Goal: Information Seeking & Learning: Learn about a topic

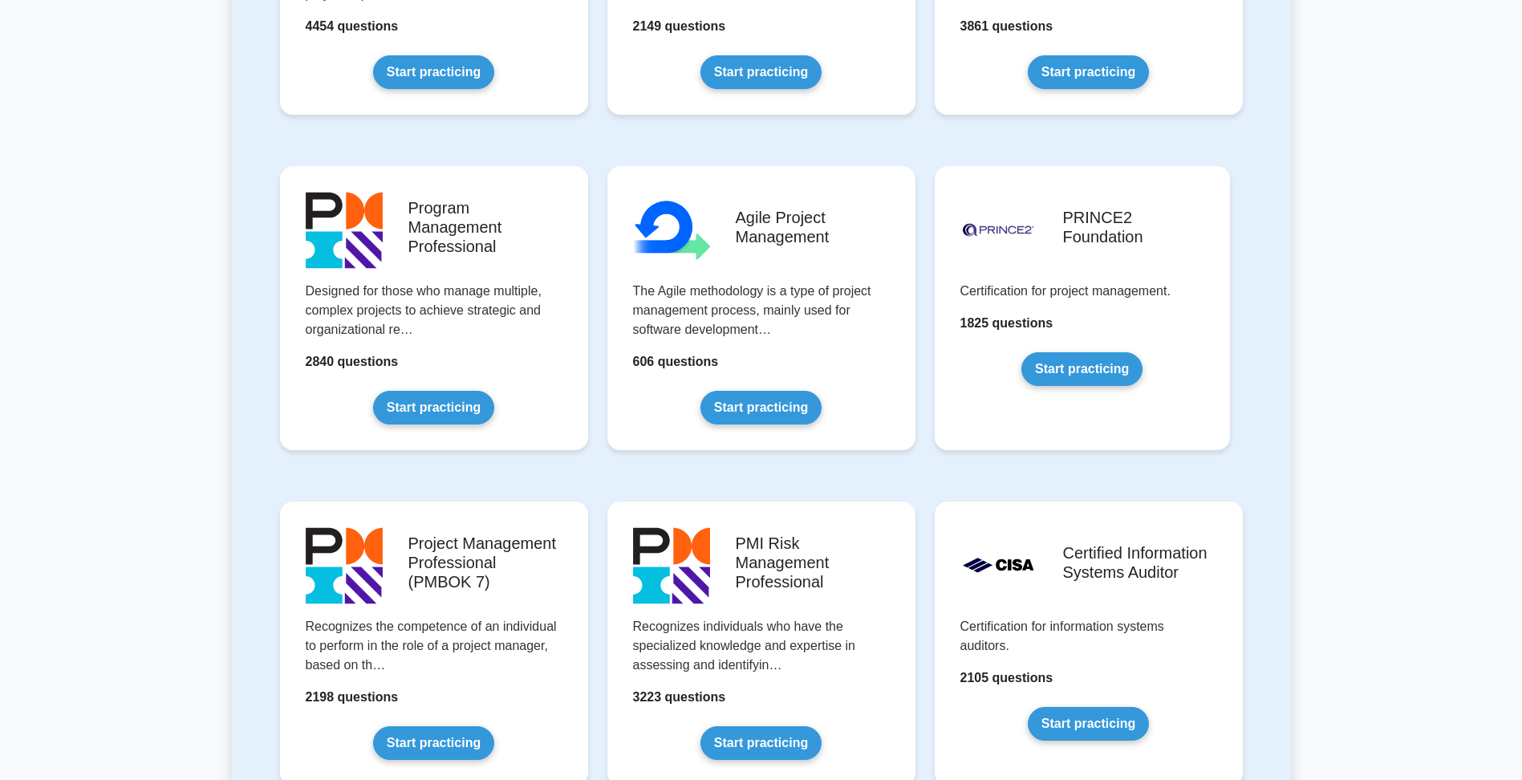
scroll to position [883, 0]
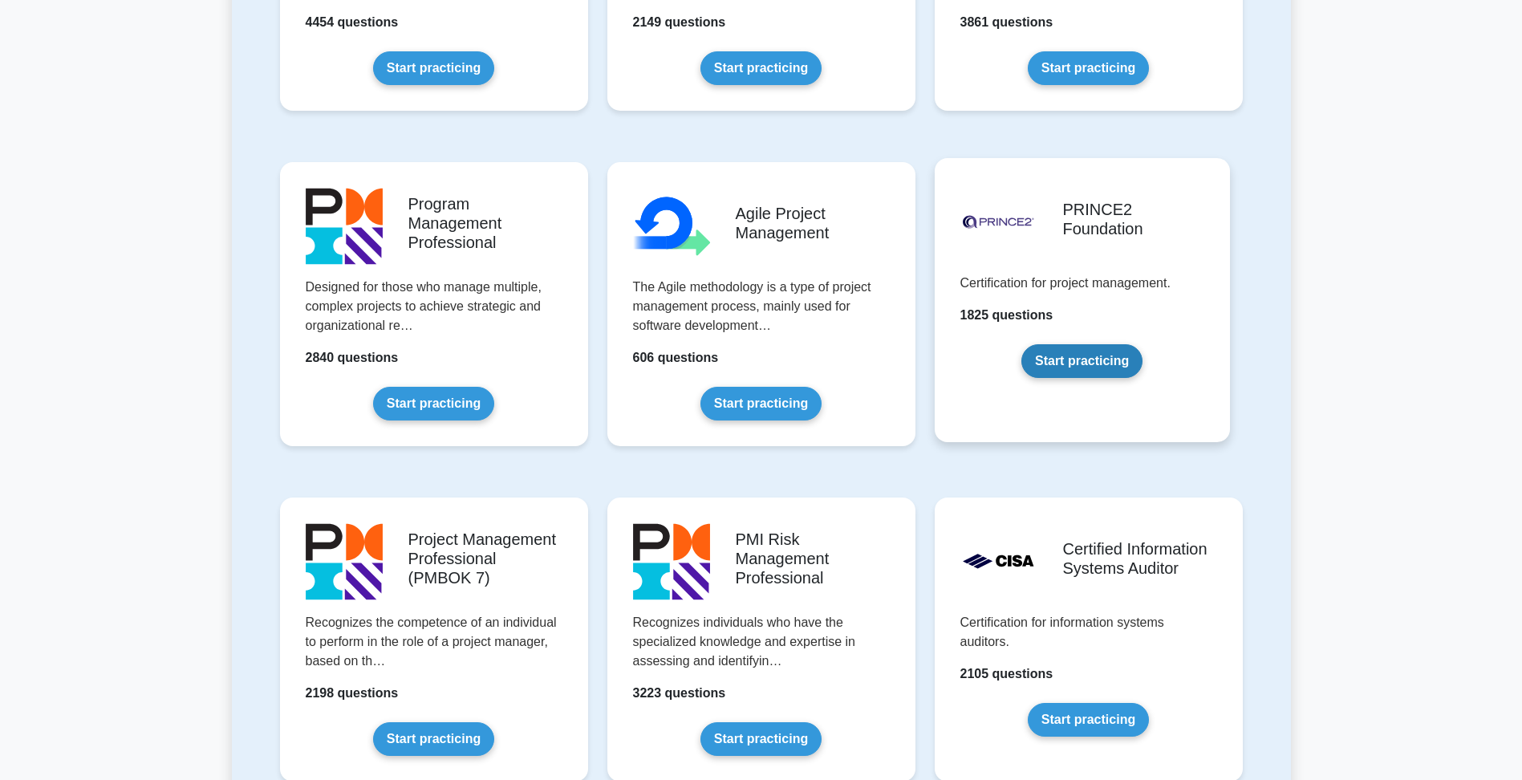
click at [1025, 344] on link "Start practicing" at bounding box center [1081, 361] width 121 height 34
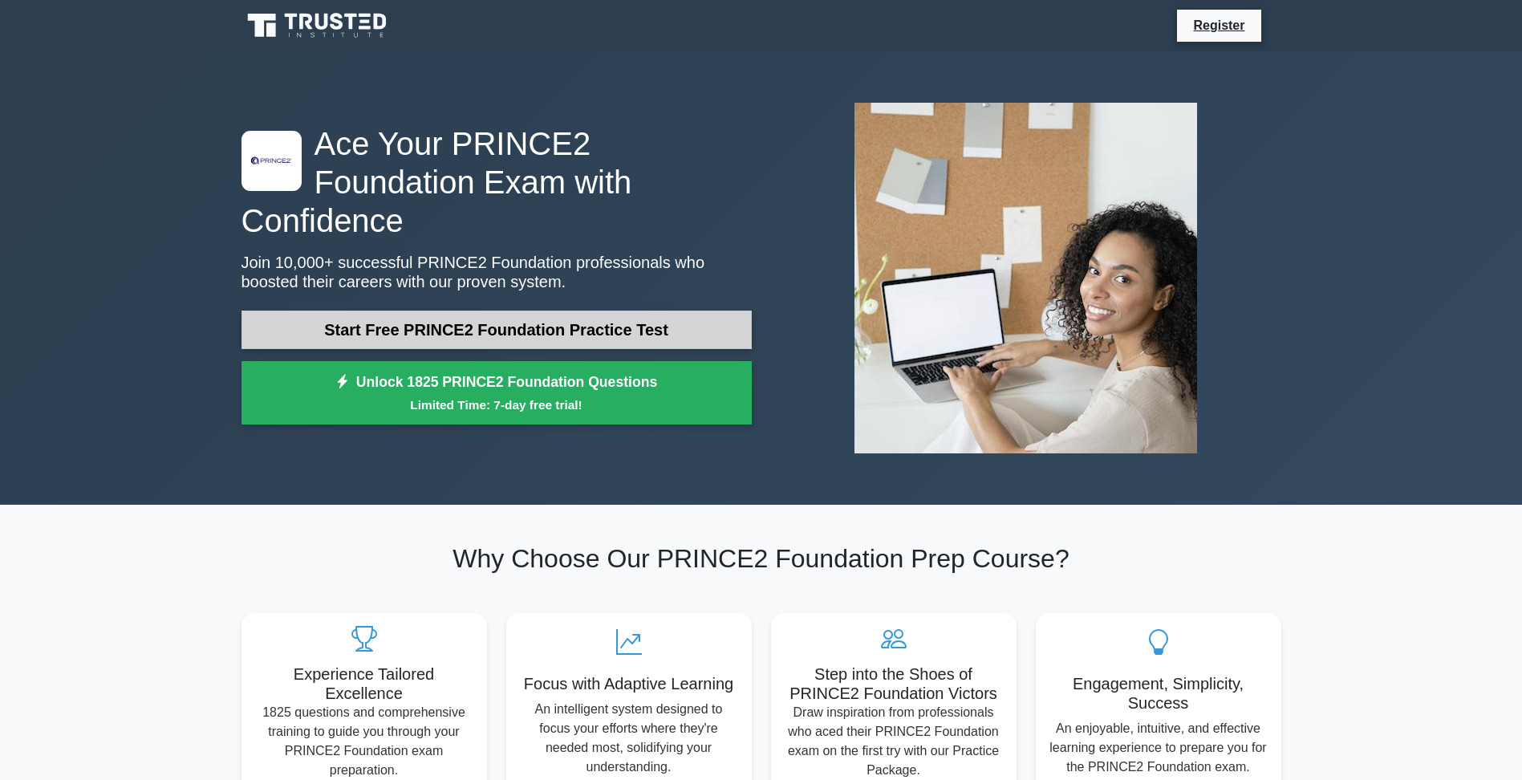
click at [490, 311] on link "Start Free PRINCE2 Foundation Practice Test" at bounding box center [497, 330] width 510 height 39
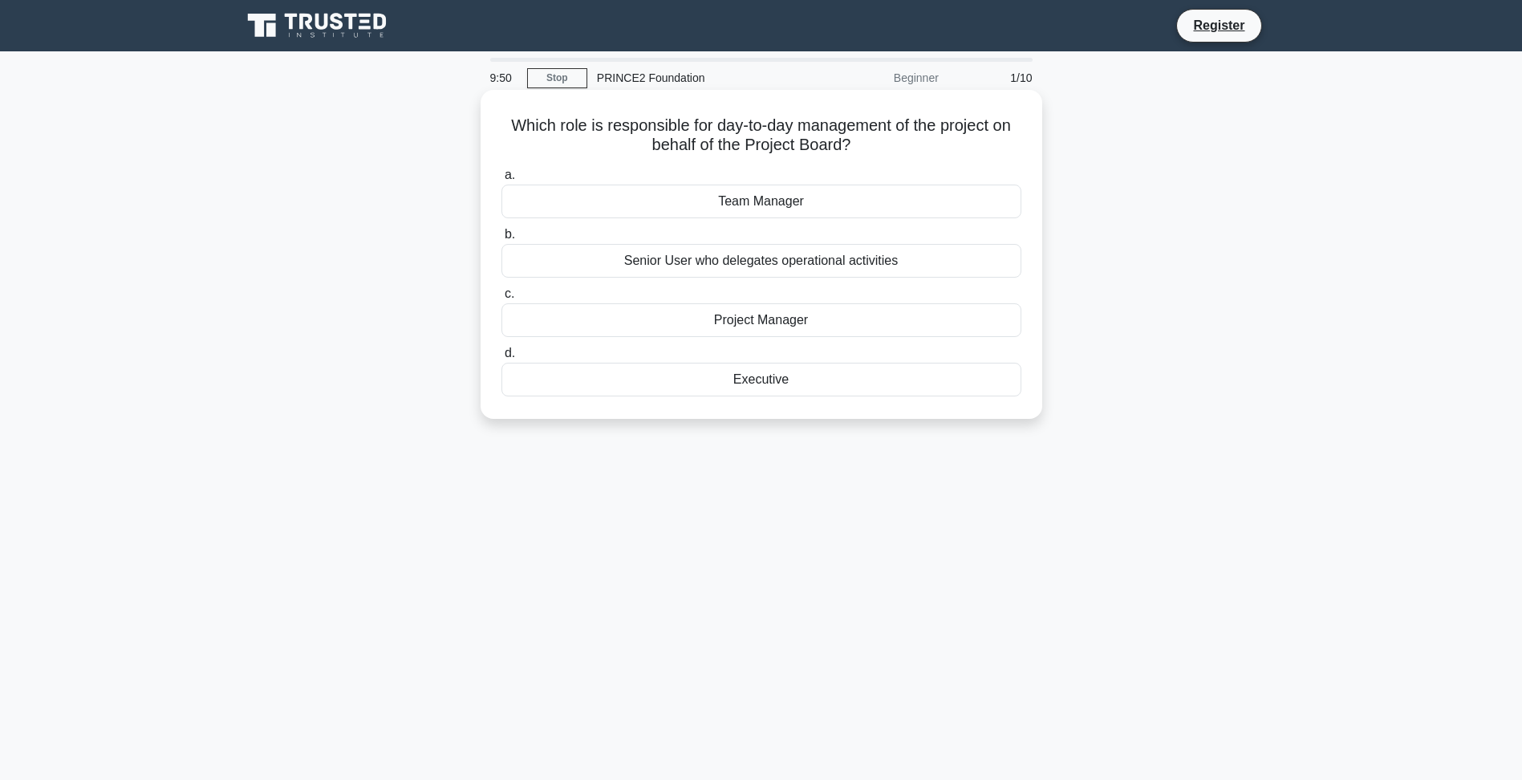
click at [674, 321] on div "Project Manager" at bounding box center [761, 320] width 520 height 34
click at [501, 299] on input "c. Project Manager" at bounding box center [501, 294] width 0 height 10
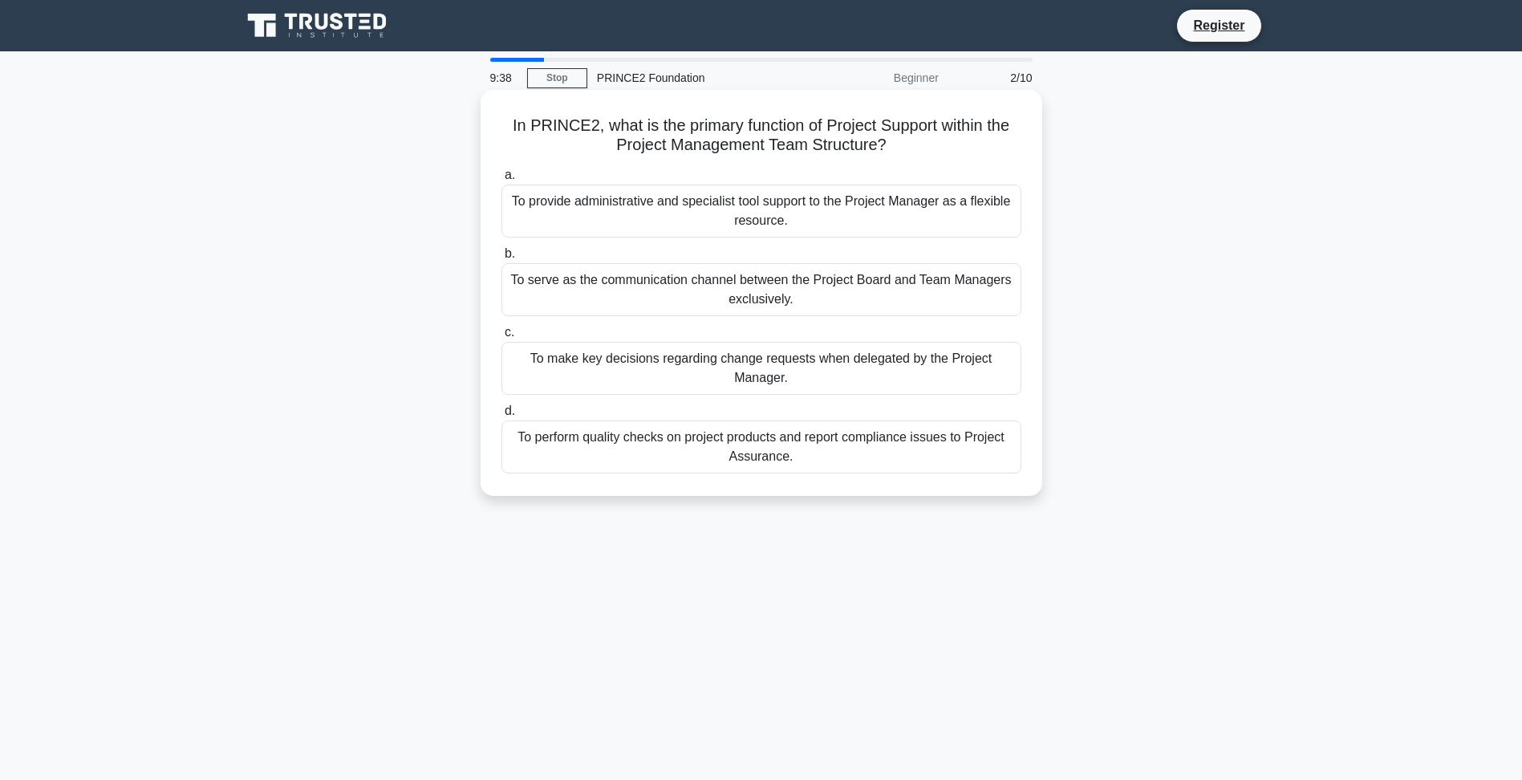
click at [725, 213] on div "To provide administrative and specialist tool support to the Project Manager as…" at bounding box center [761, 211] width 520 height 53
click at [501, 181] on input "a. To provide administrative and specialist tool support to the Project Manager…" at bounding box center [501, 175] width 0 height 10
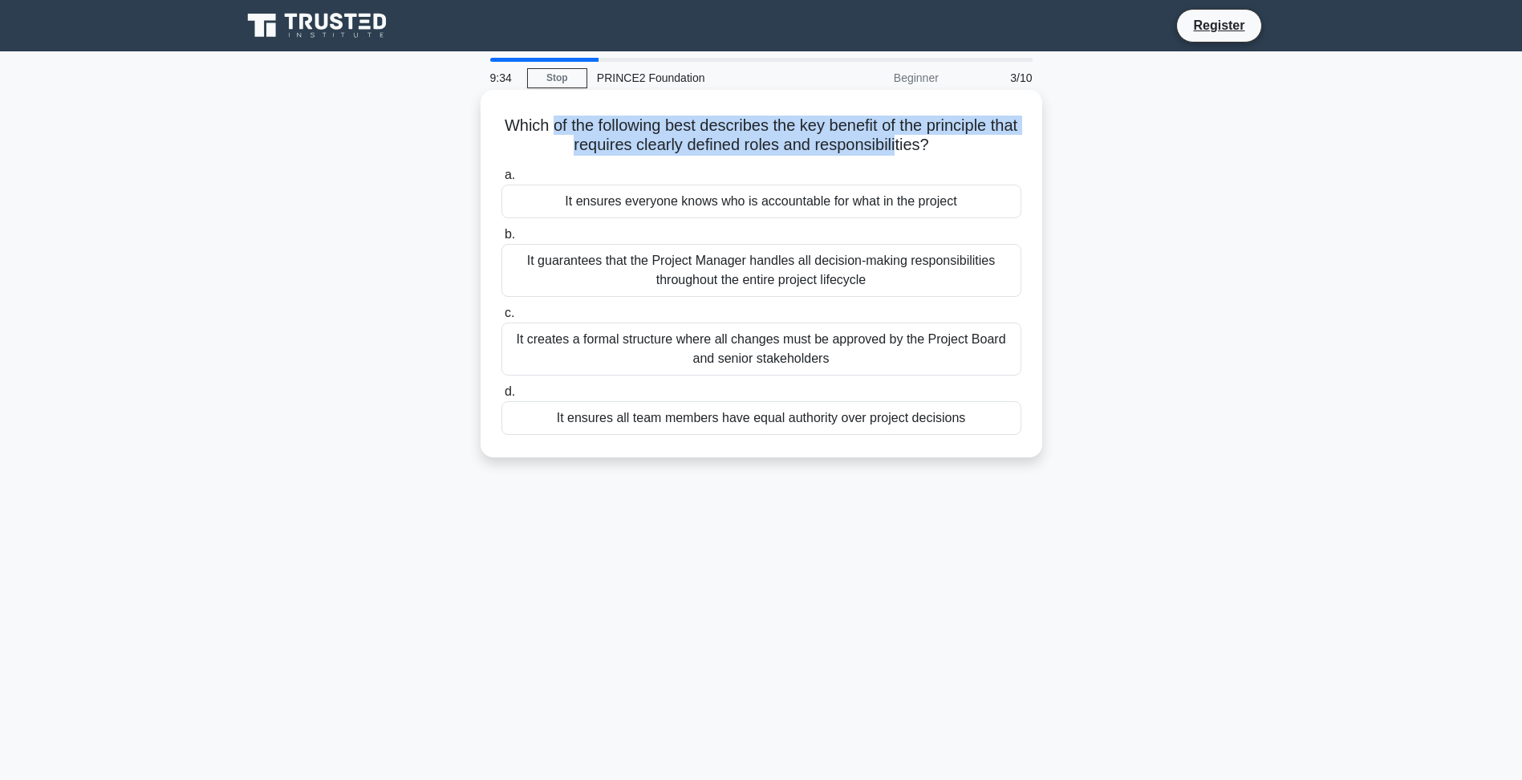
drag, startPoint x: 561, startPoint y: 124, endPoint x: 915, endPoint y: 156, distance: 356.0
click at [915, 156] on h5 "Which of the following best describes the key benefit of the principle that req…" at bounding box center [761, 136] width 523 height 40
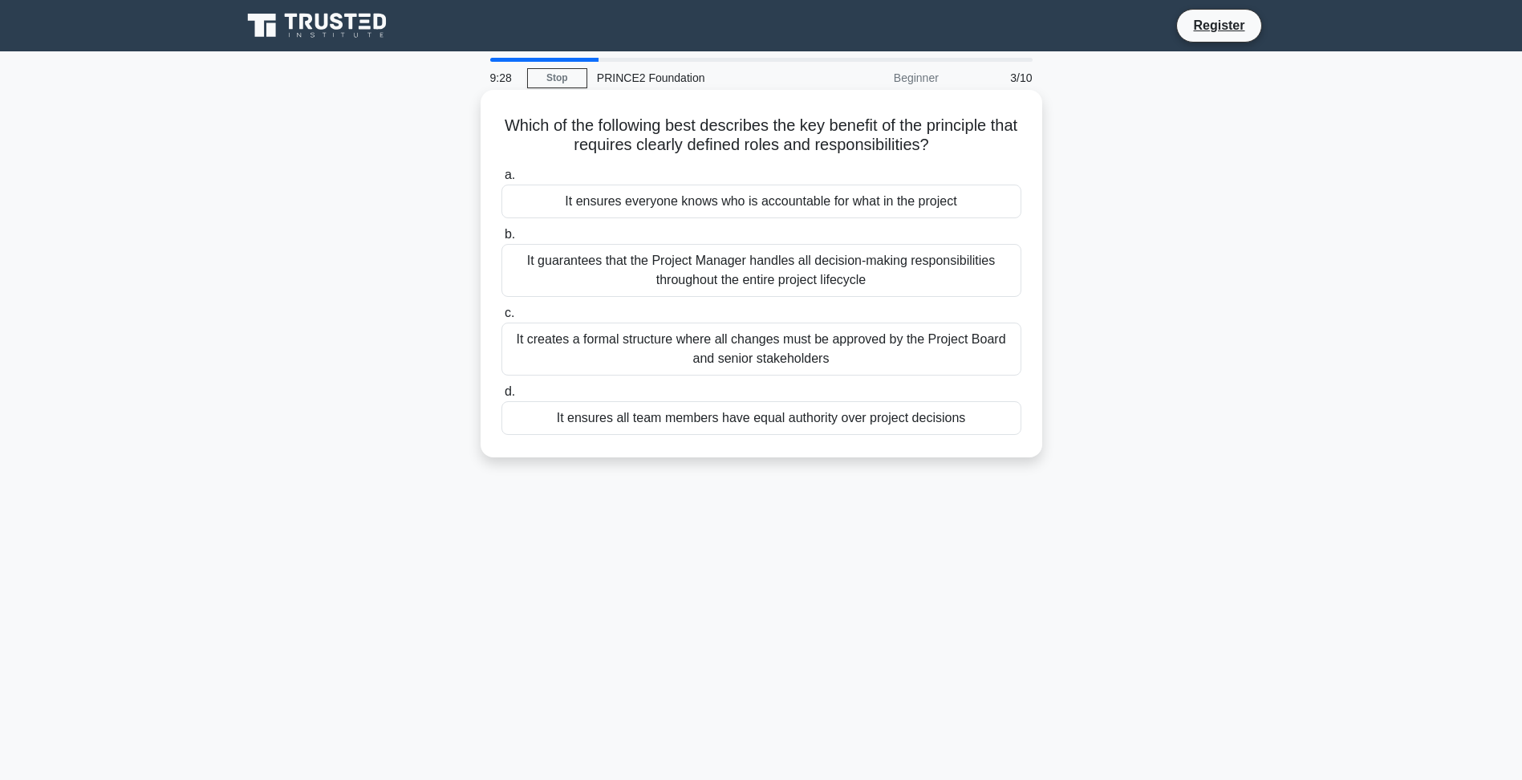
click at [745, 205] on div "It ensures everyone knows who is accountable for what in the project" at bounding box center [761, 202] width 520 height 34
click at [501, 181] on input "a. It ensures everyone knows who is accountable for what in the project" at bounding box center [501, 175] width 0 height 10
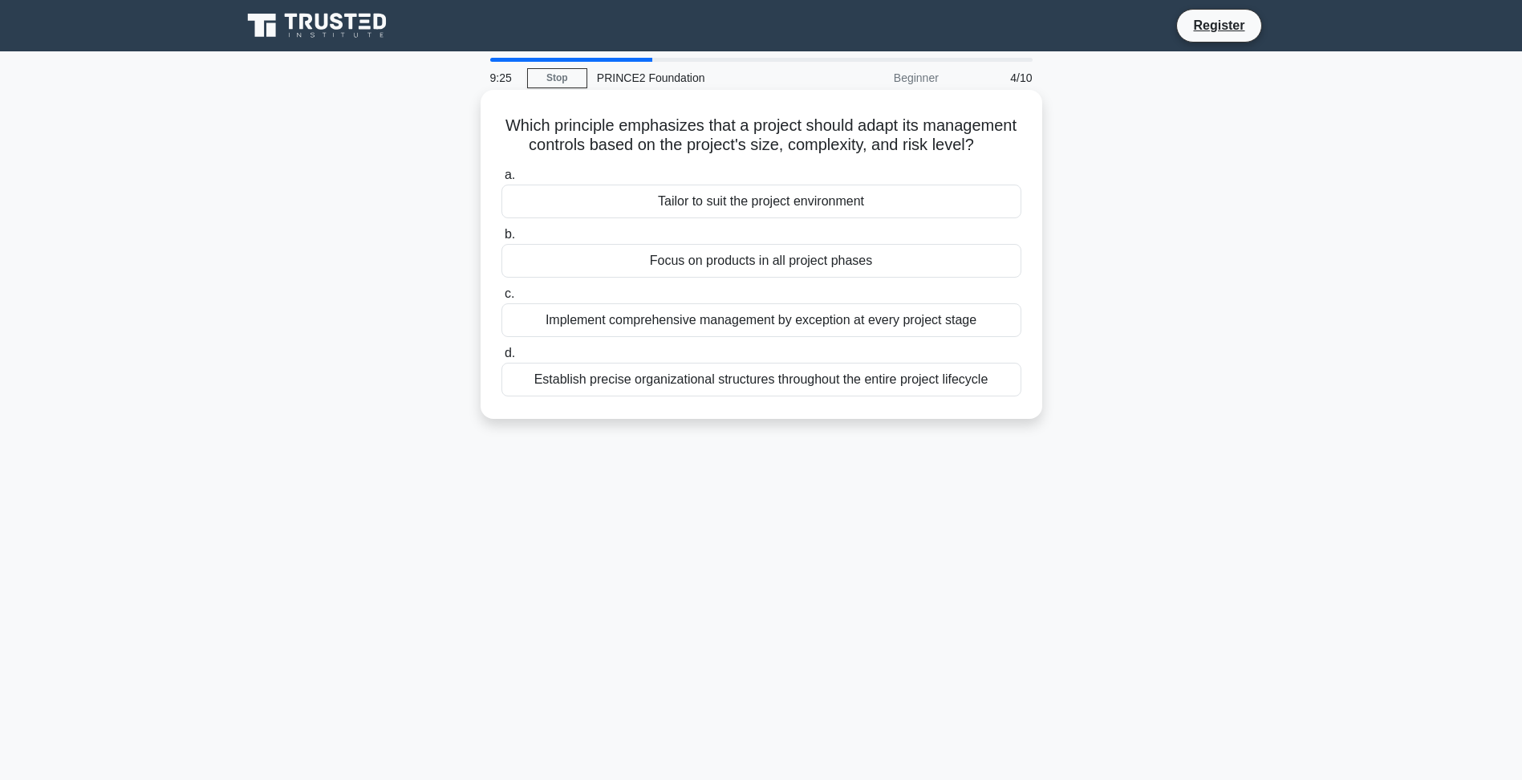
drag, startPoint x: 547, startPoint y: 122, endPoint x: 781, endPoint y: 161, distance: 236.8
click at [781, 156] on h5 "Which principle emphasizes that a project should adapt its management controls …" at bounding box center [761, 136] width 523 height 40
click at [687, 218] on div "Tailor to suit the project environment" at bounding box center [761, 202] width 520 height 34
click at [501, 181] on input "a. Tailor to suit the project environment" at bounding box center [501, 175] width 0 height 10
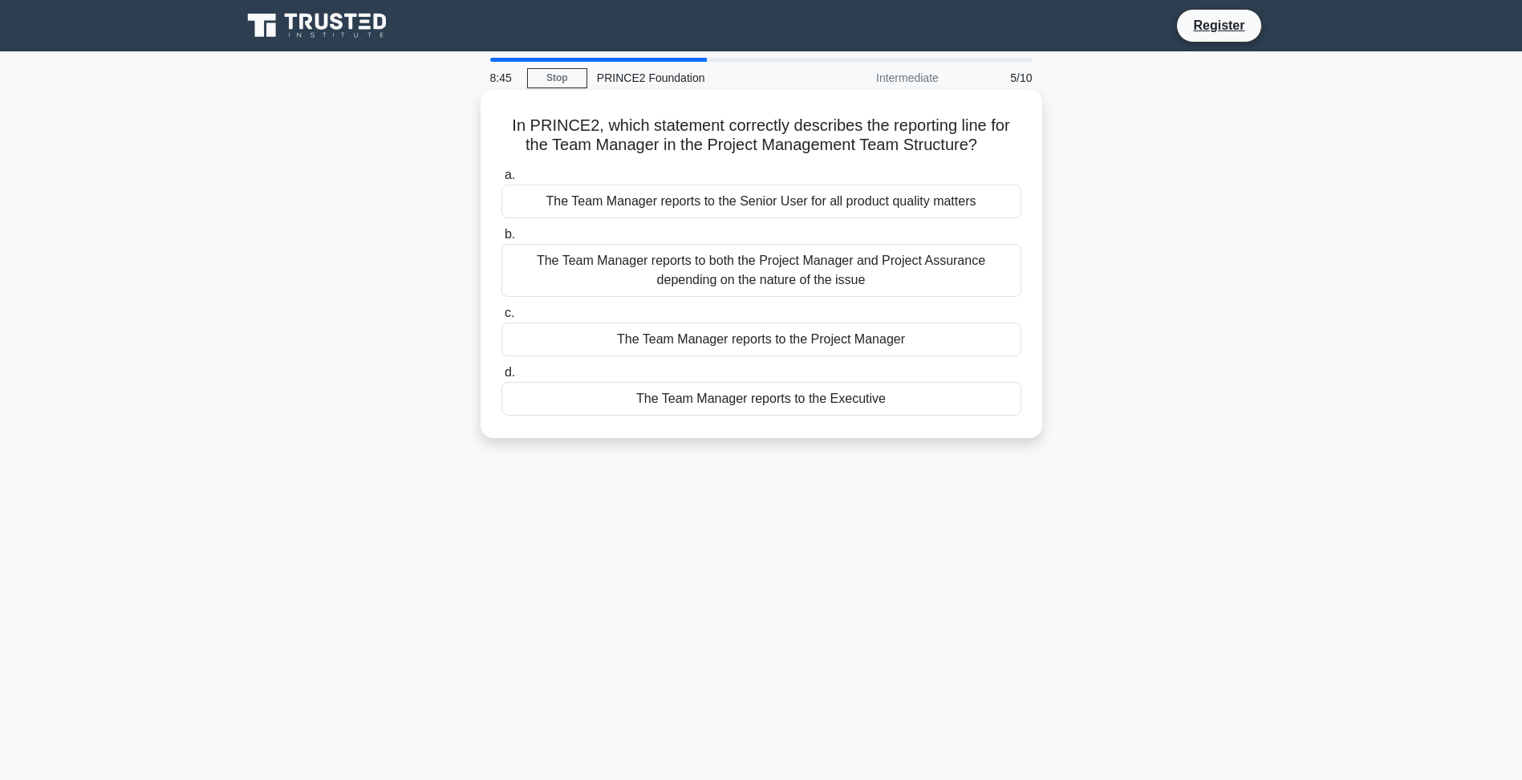
click at [812, 339] on div "The Team Manager reports to the Project Manager" at bounding box center [761, 340] width 520 height 34
click at [501, 319] on input "c. The Team Manager reports to the Project Manager" at bounding box center [501, 313] width 0 height 10
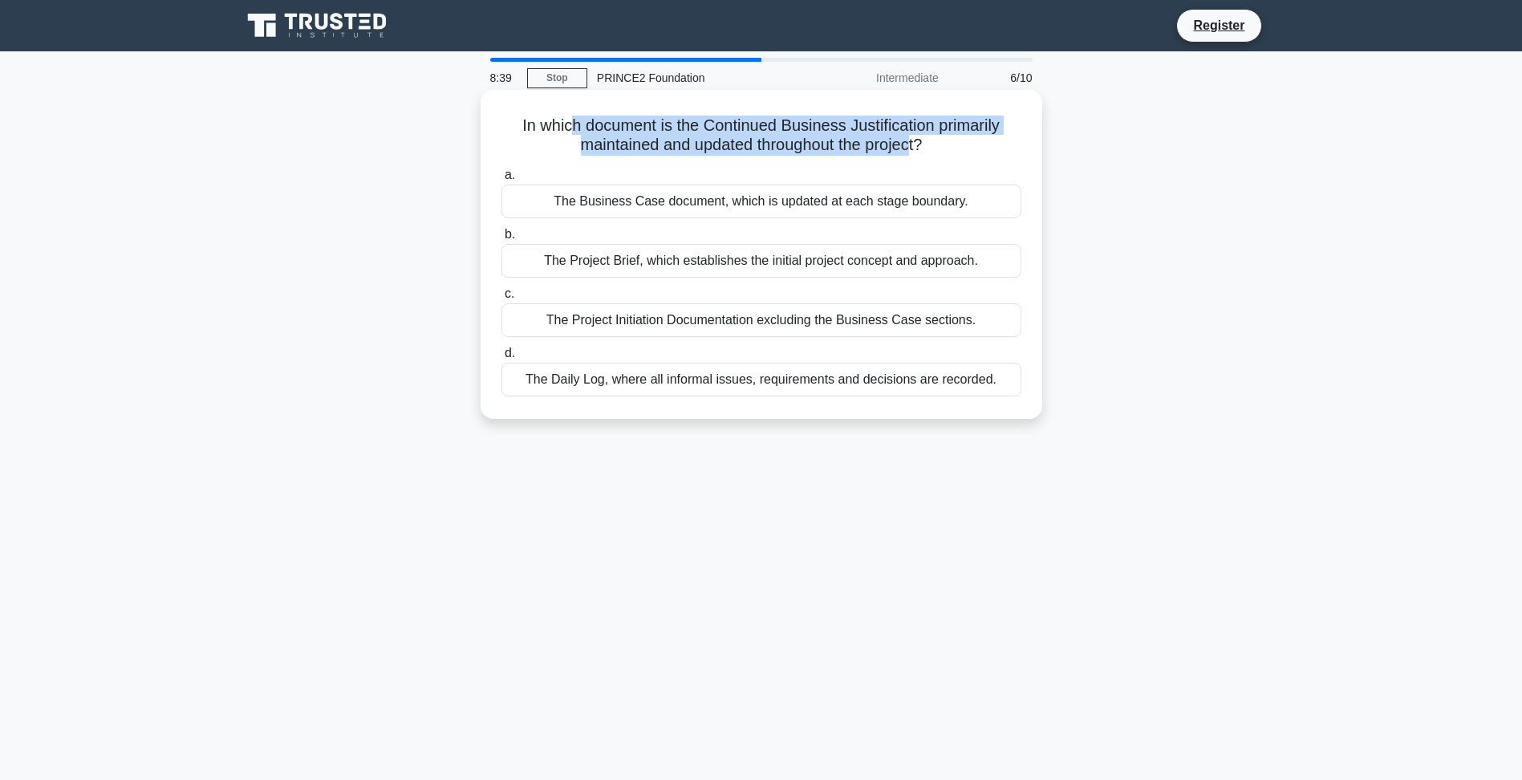
drag, startPoint x: 567, startPoint y: 125, endPoint x: 924, endPoint y: 145, distance: 357.6
click at [924, 145] on h5 "In which document is the Continued Business Justification primarily maintained …" at bounding box center [761, 136] width 523 height 40
click at [615, 136] on h5 "In which document is the Continued Business Justification primarily maintained …" at bounding box center [761, 136] width 523 height 40
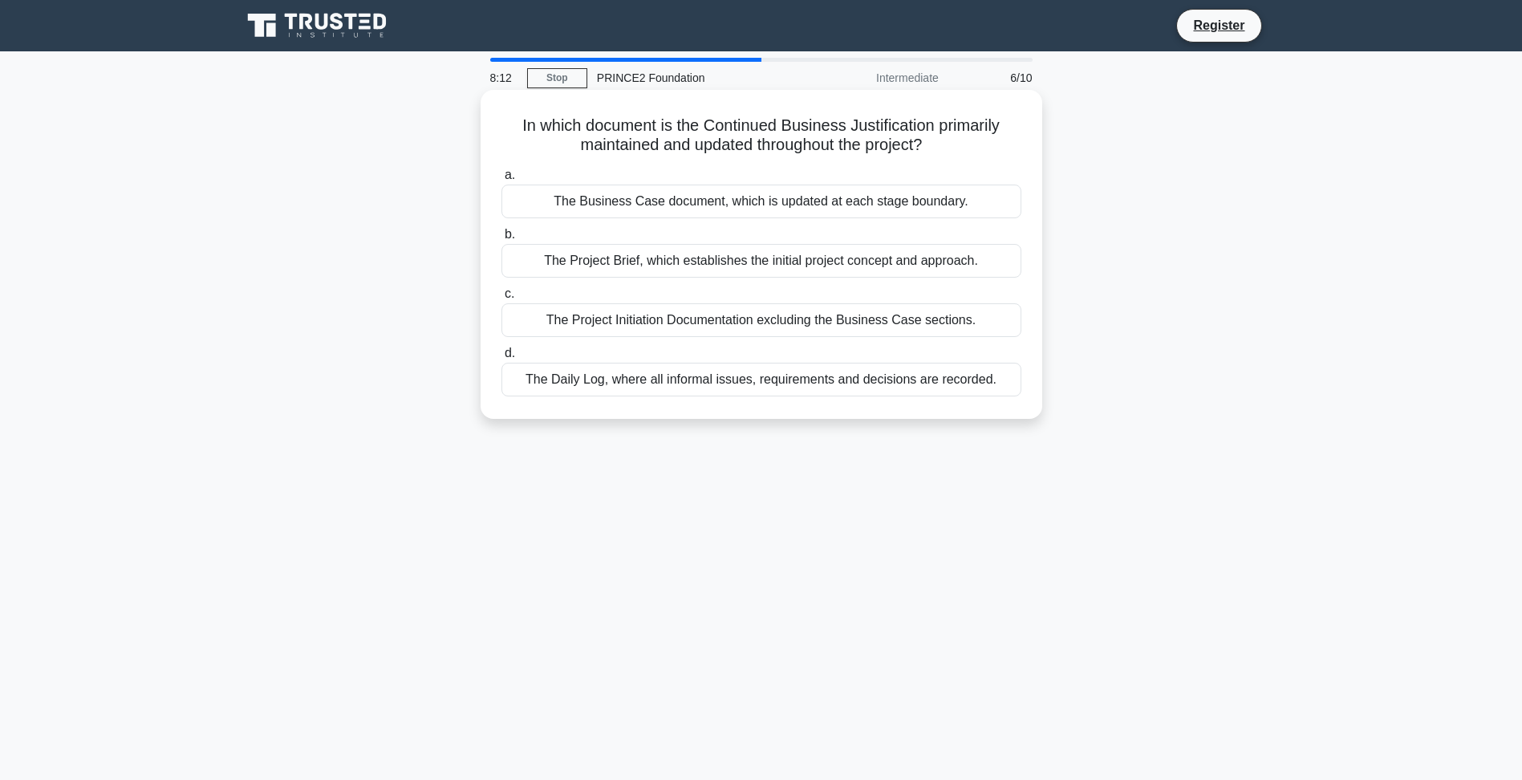
click at [753, 271] on div "The Project Brief, which establishes the initial project concept and approach." at bounding box center [761, 261] width 520 height 34
click at [501, 240] on input "b. The Project Brief, which establishes the initial project concept and approac…" at bounding box center [501, 234] width 0 height 10
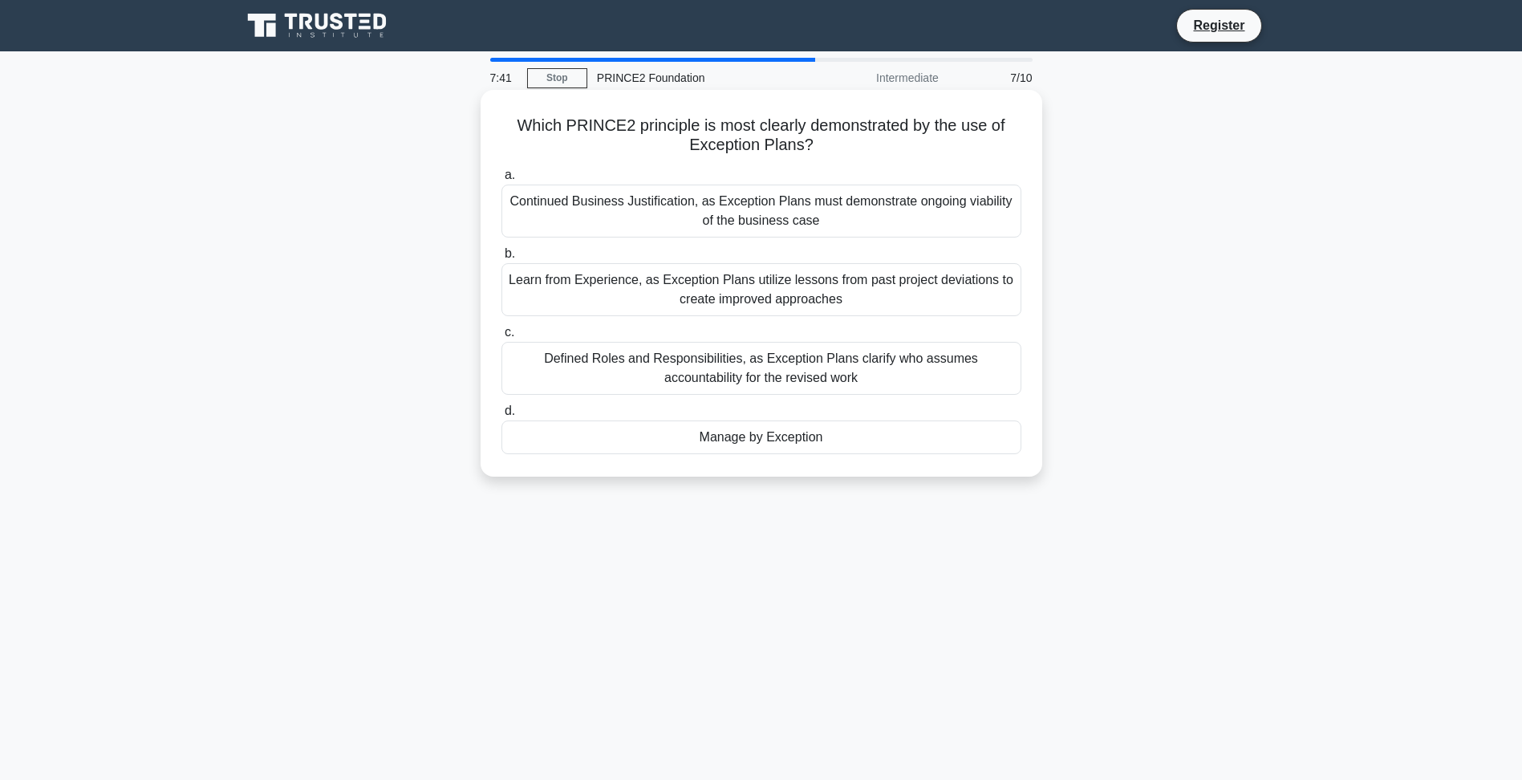
click at [825, 463] on div "Which PRINCE2 principle is most clearly demonstrated by the use of Exception Pl…" at bounding box center [761, 283] width 549 height 374
click at [838, 442] on div "Manage by Exception" at bounding box center [761, 437] width 520 height 34
click at [501, 416] on input "d. Manage by Exception" at bounding box center [501, 411] width 0 height 10
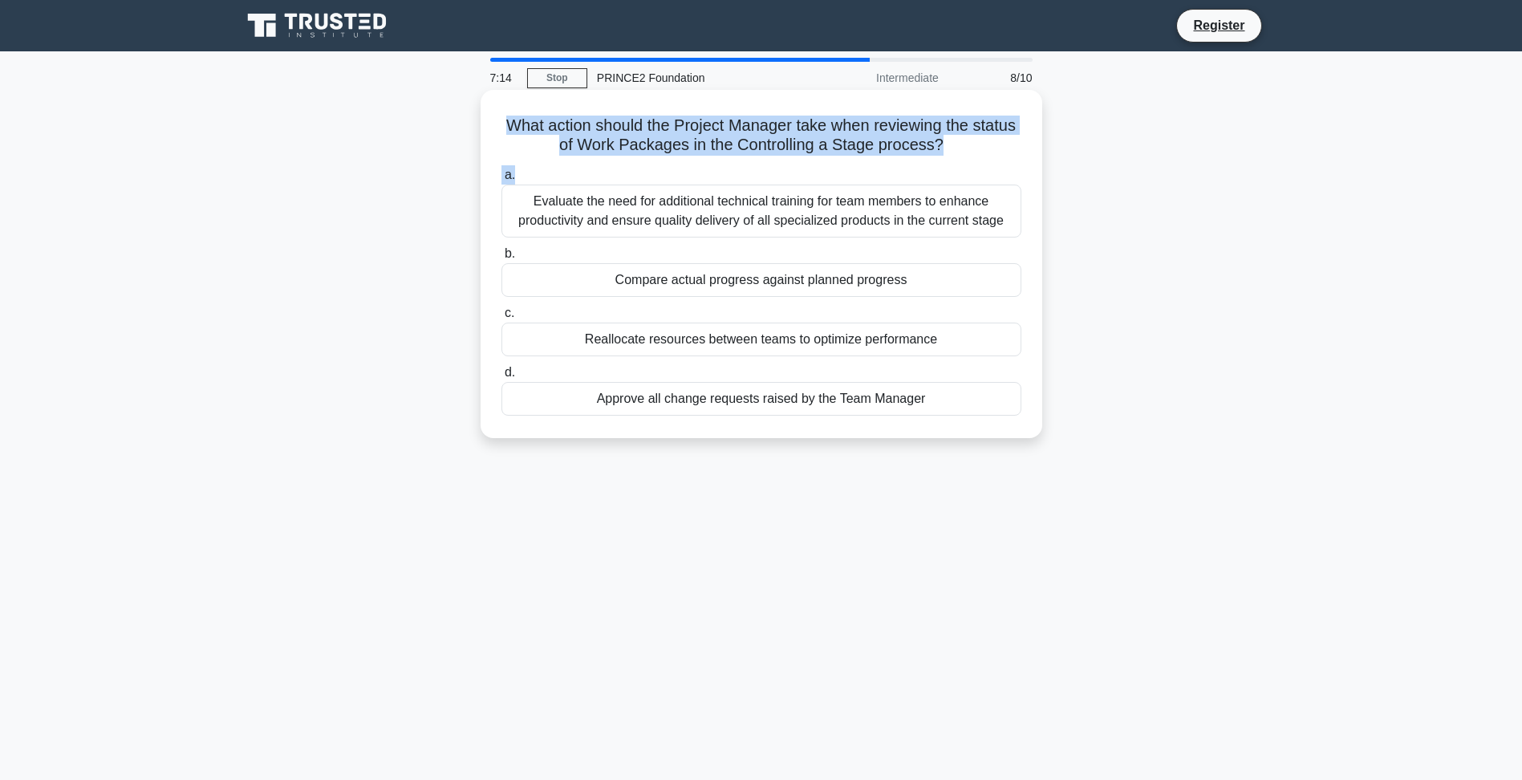
drag, startPoint x: 530, startPoint y: 120, endPoint x: 856, endPoint y: 162, distance: 329.2
click at [856, 162] on div "What action should the Project Manager take when reviewing the status of Work P…" at bounding box center [761, 263] width 549 height 335
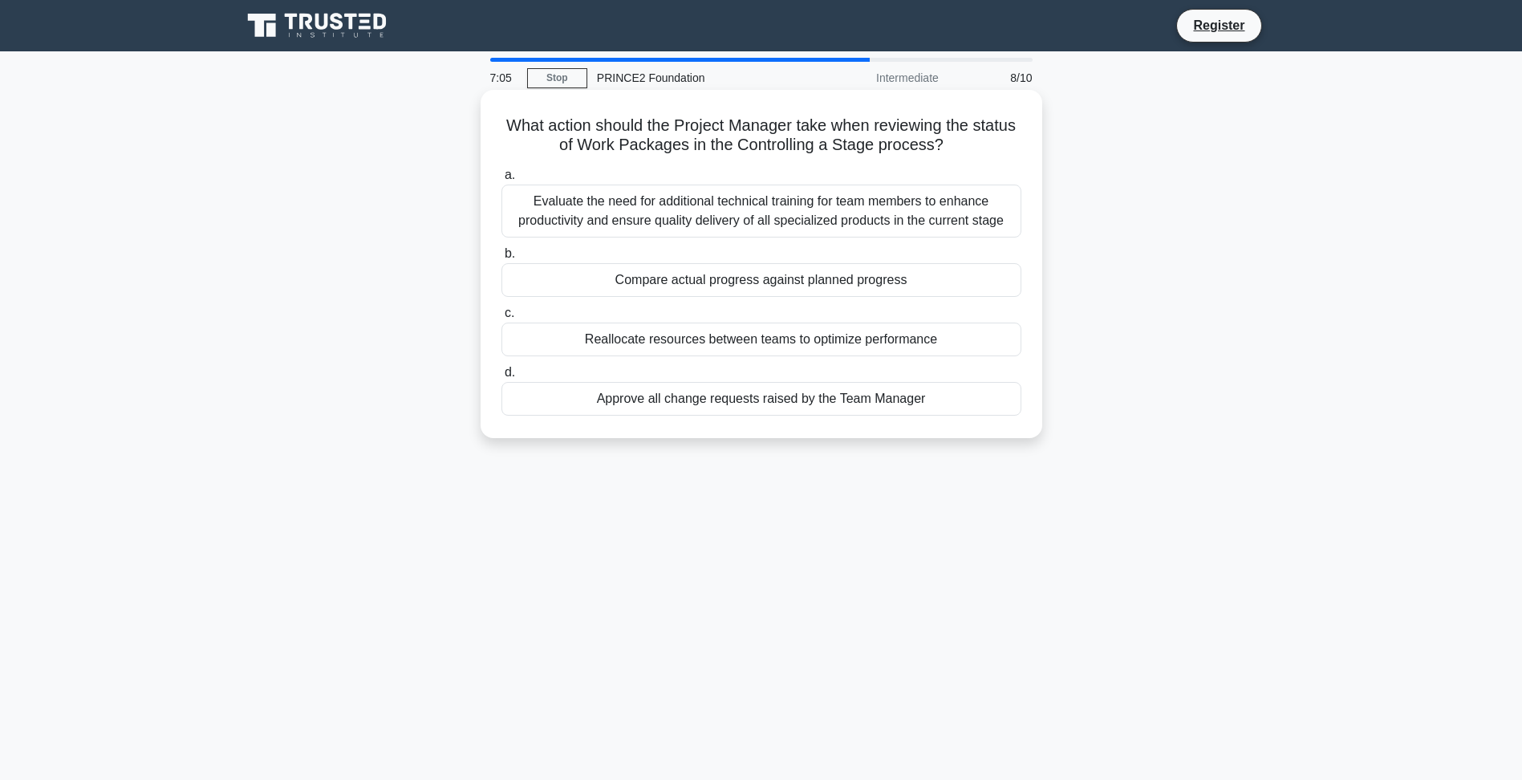
click at [721, 247] on label "b. Compare actual progress against planned progress" at bounding box center [761, 270] width 520 height 53
click at [501, 249] on input "b. Compare actual progress against planned progress" at bounding box center [501, 254] width 0 height 10
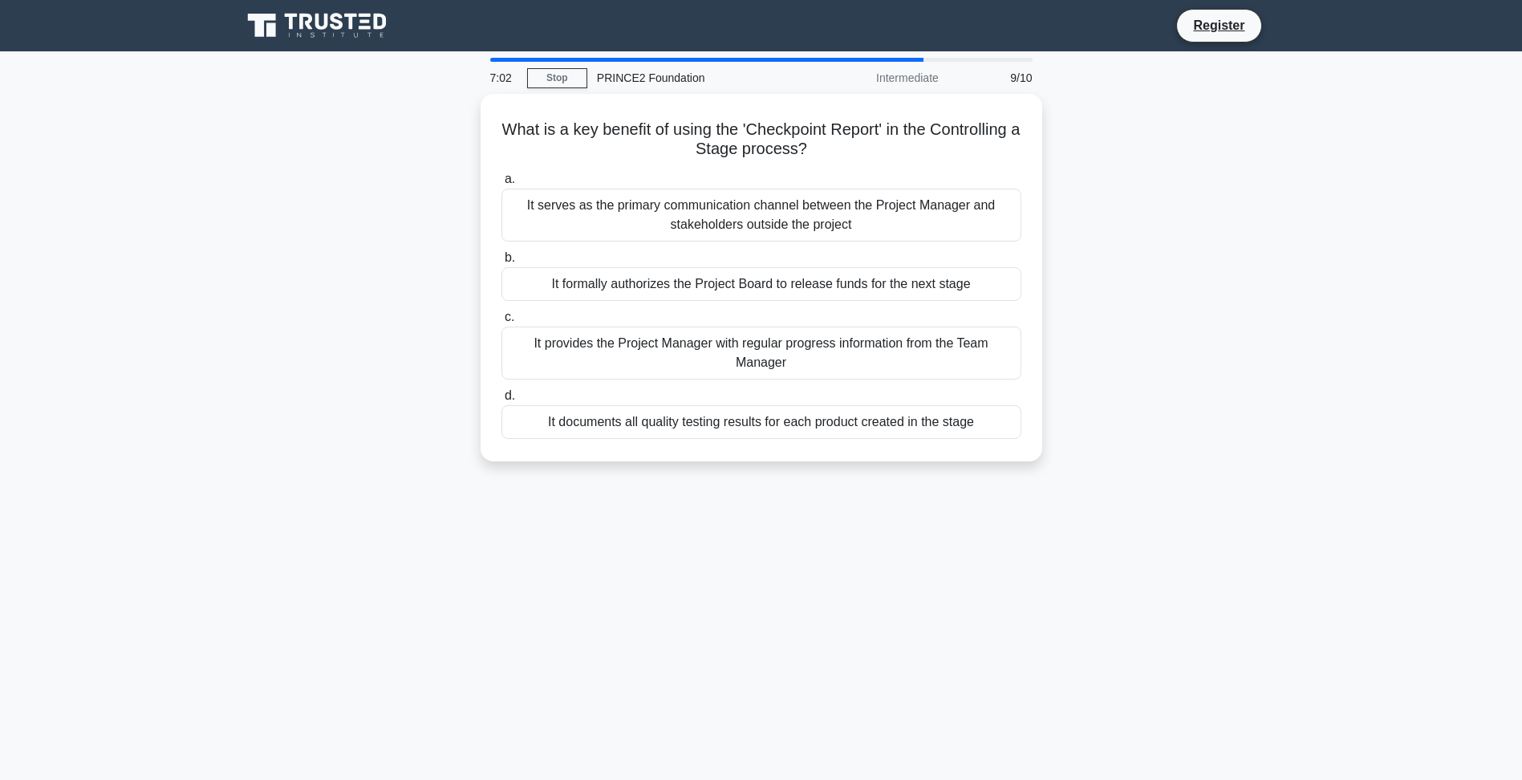
click at [394, 184] on div "What is a key benefit of using the 'Checkpoint Report' in the Controlling a Sta…" at bounding box center [761, 287] width 1059 height 387
click at [349, 197] on div "What is a key benefit of using the 'Checkpoint Report' in the Controlling a Sta…" at bounding box center [761, 287] width 1059 height 387
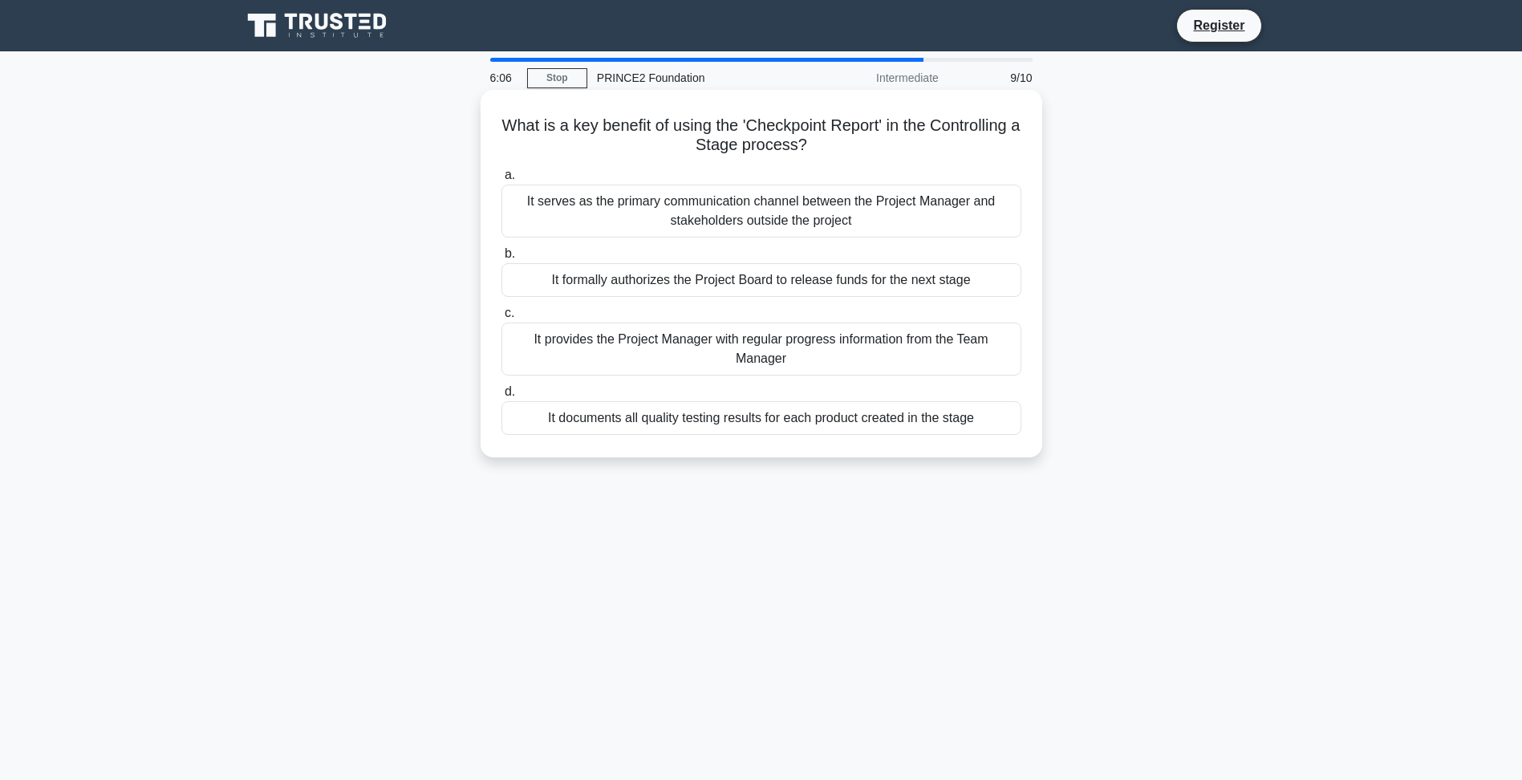
click at [680, 290] on div "It formally authorizes the Project Board to release funds for the next stage" at bounding box center [761, 280] width 520 height 34
click at [501, 259] on input "b. It formally authorizes the Project Board to release funds for the next stage" at bounding box center [501, 254] width 0 height 10
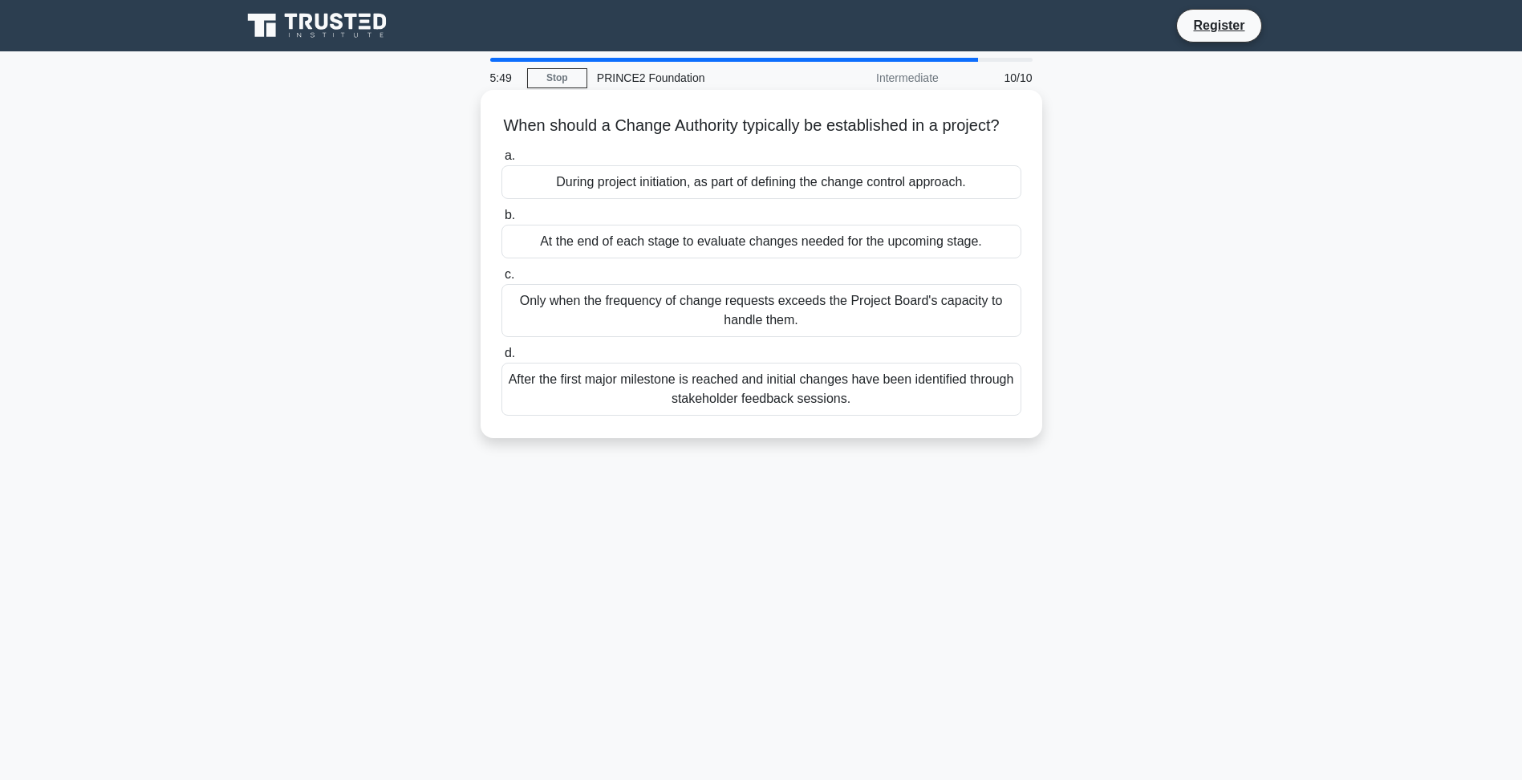
click at [700, 199] on div "During project initiation, as part of defining the change control approach." at bounding box center [761, 182] width 520 height 34
click at [501, 161] on input "a. During project initiation, as part of defining the change control approach." at bounding box center [501, 156] width 0 height 10
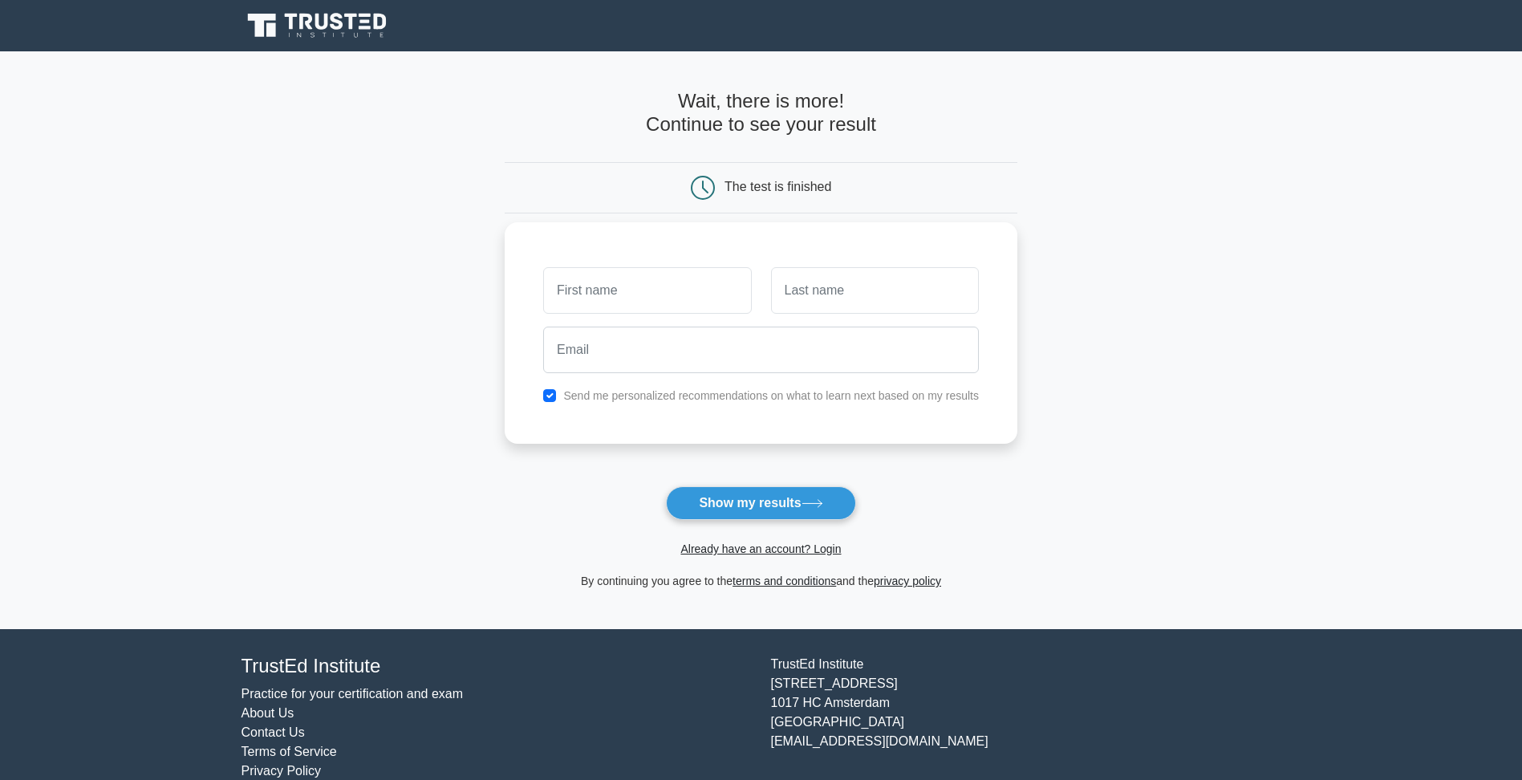
click at [705, 285] on input "text" at bounding box center [647, 290] width 208 height 47
type input "Mohamed Jamaal"
click at [812, 274] on input "text" at bounding box center [875, 290] width 208 height 47
type input "Moosa"
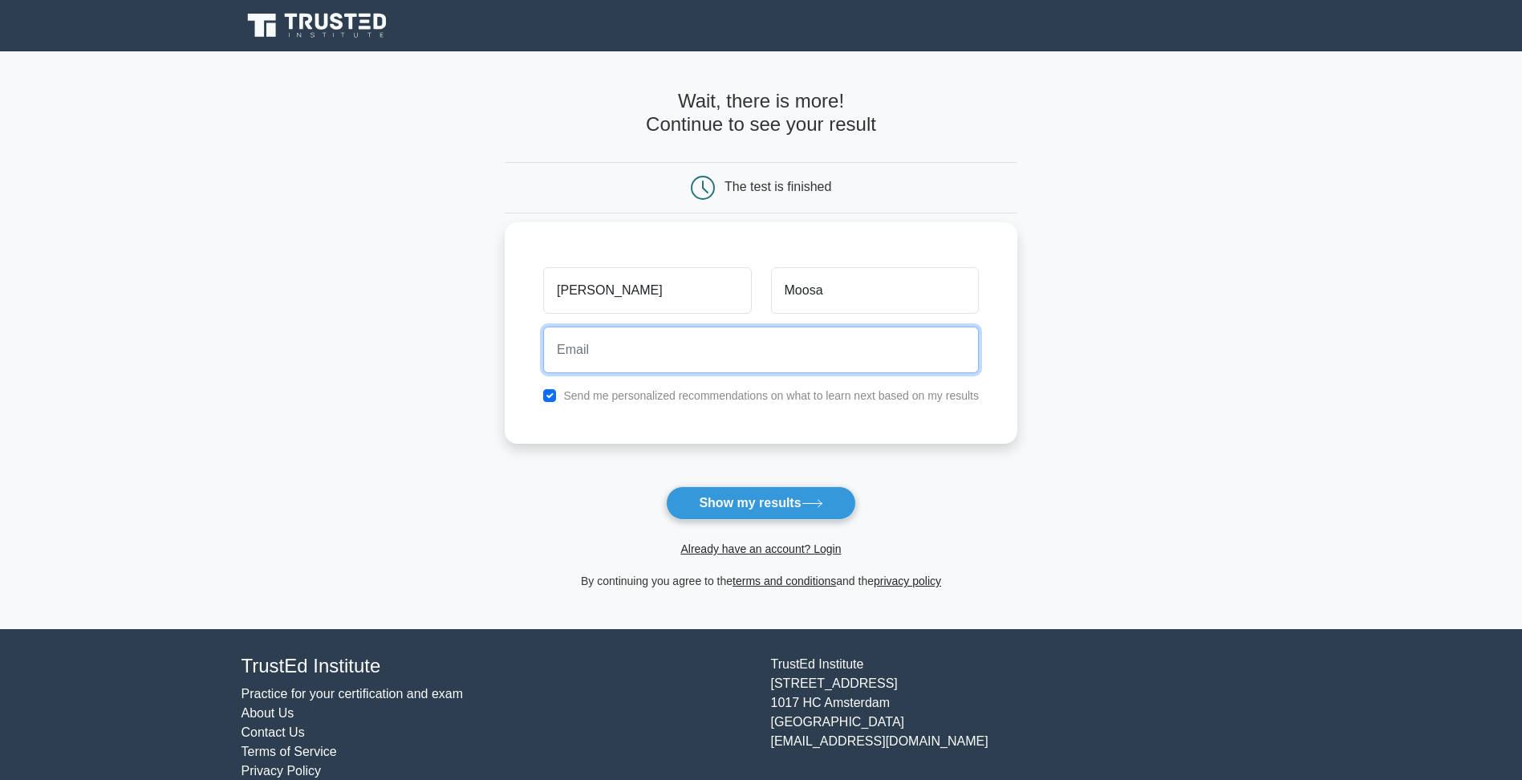
click at [781, 359] on input "email" at bounding box center [761, 350] width 436 height 47
type input "mjamaal786@googlemail.com"
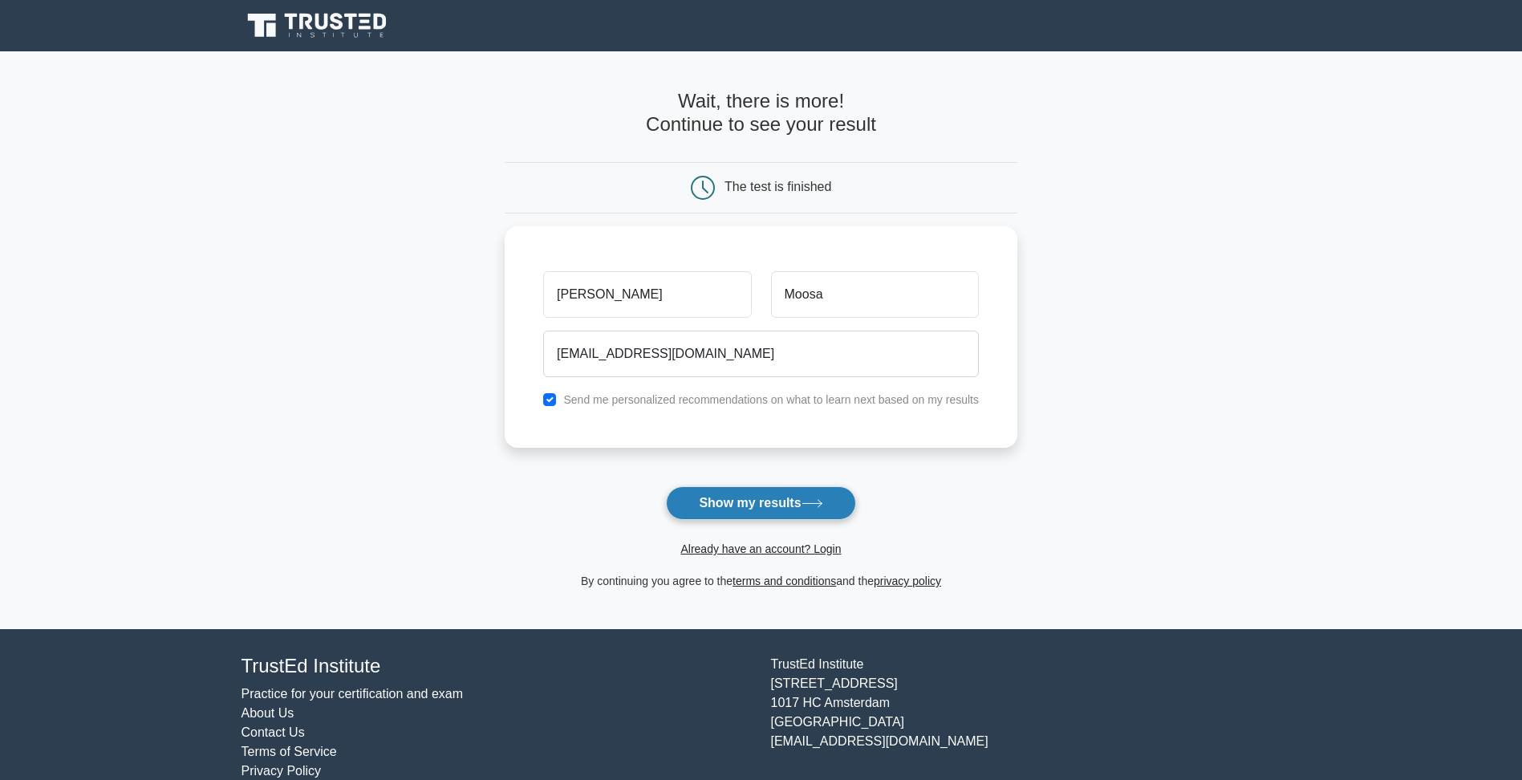
click at [762, 502] on button "Show my results" at bounding box center [760, 503] width 189 height 34
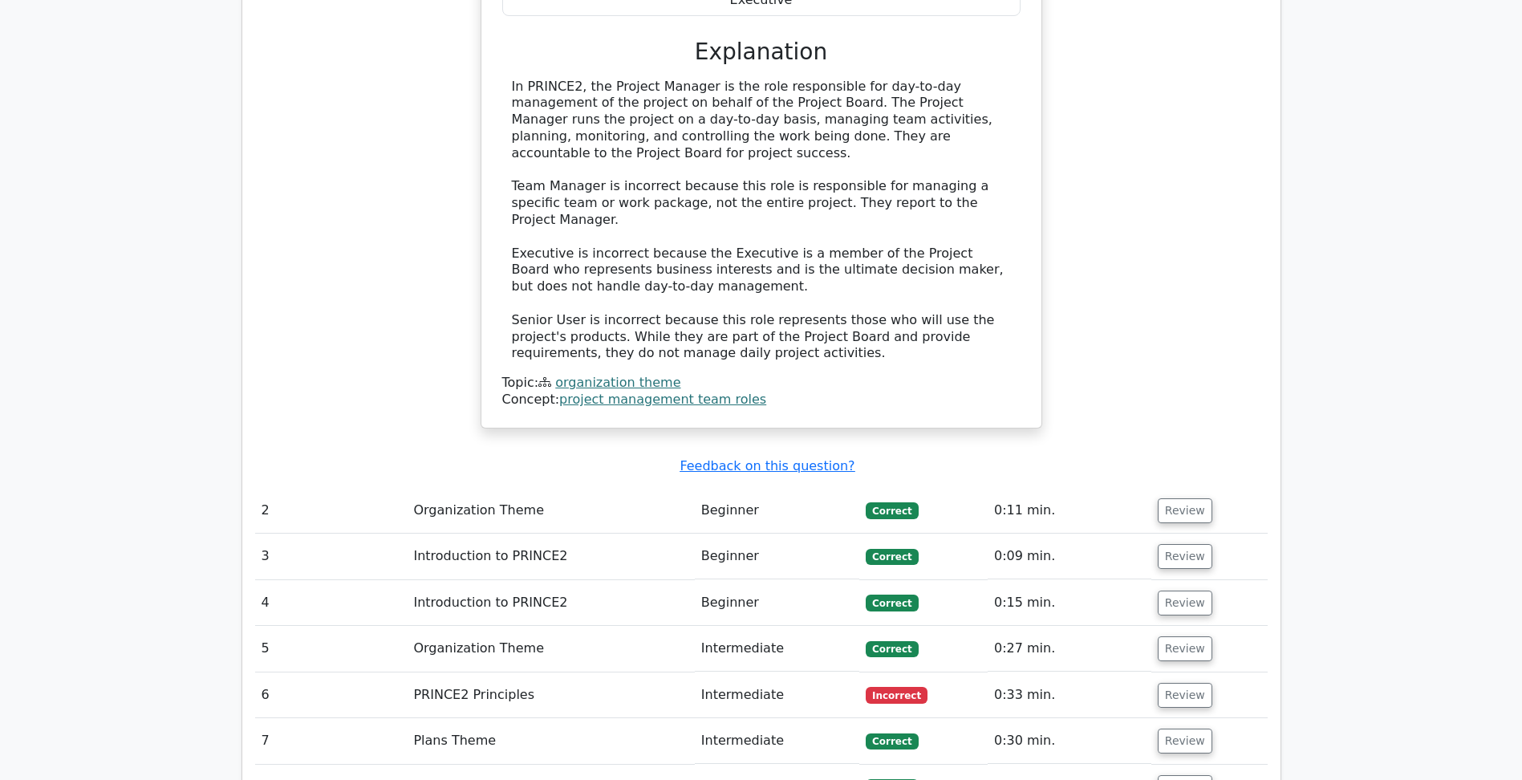
scroll to position [1605, 0]
click at [1192, 497] on button "Review" at bounding box center [1185, 509] width 55 height 25
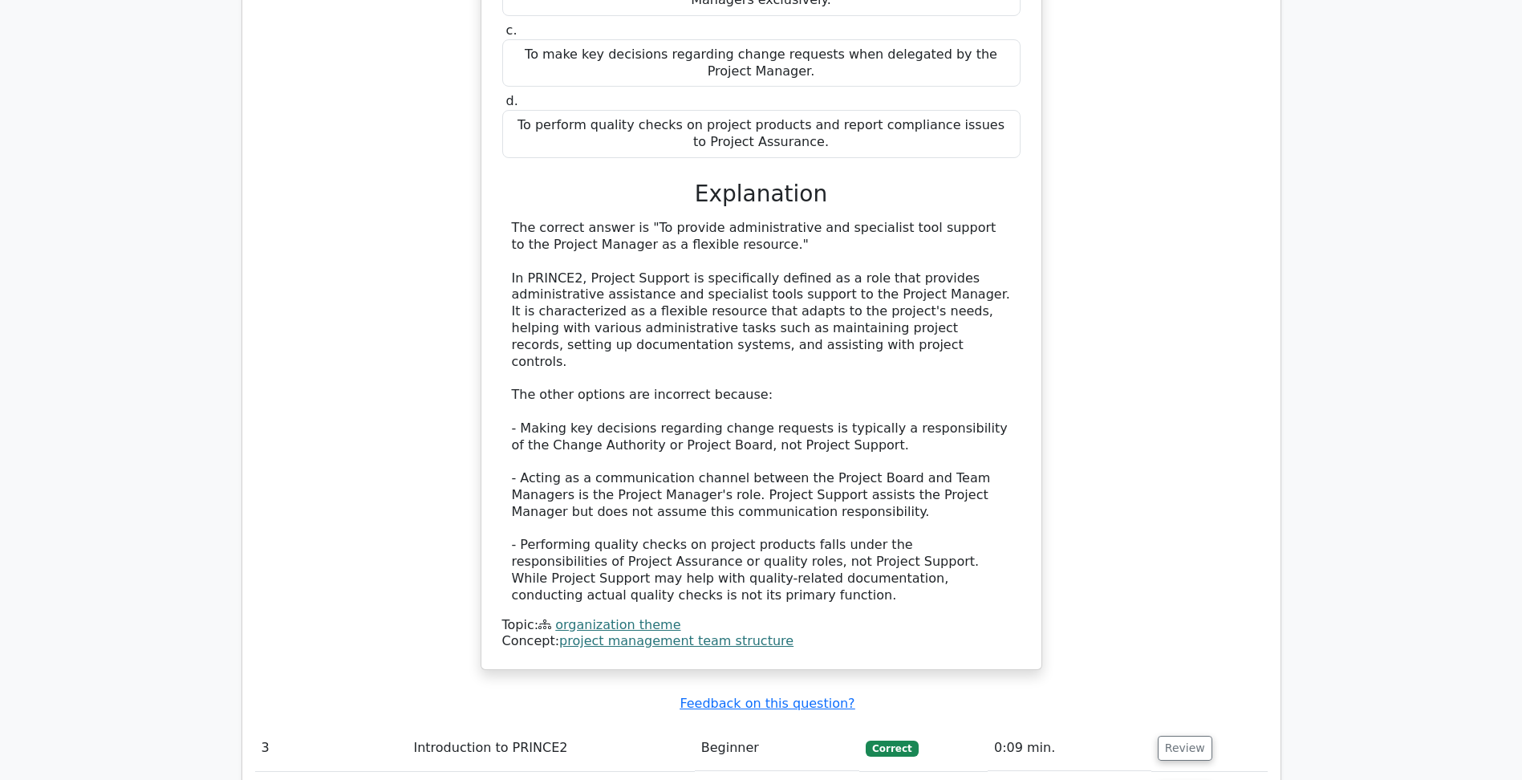
scroll to position [2487, 0]
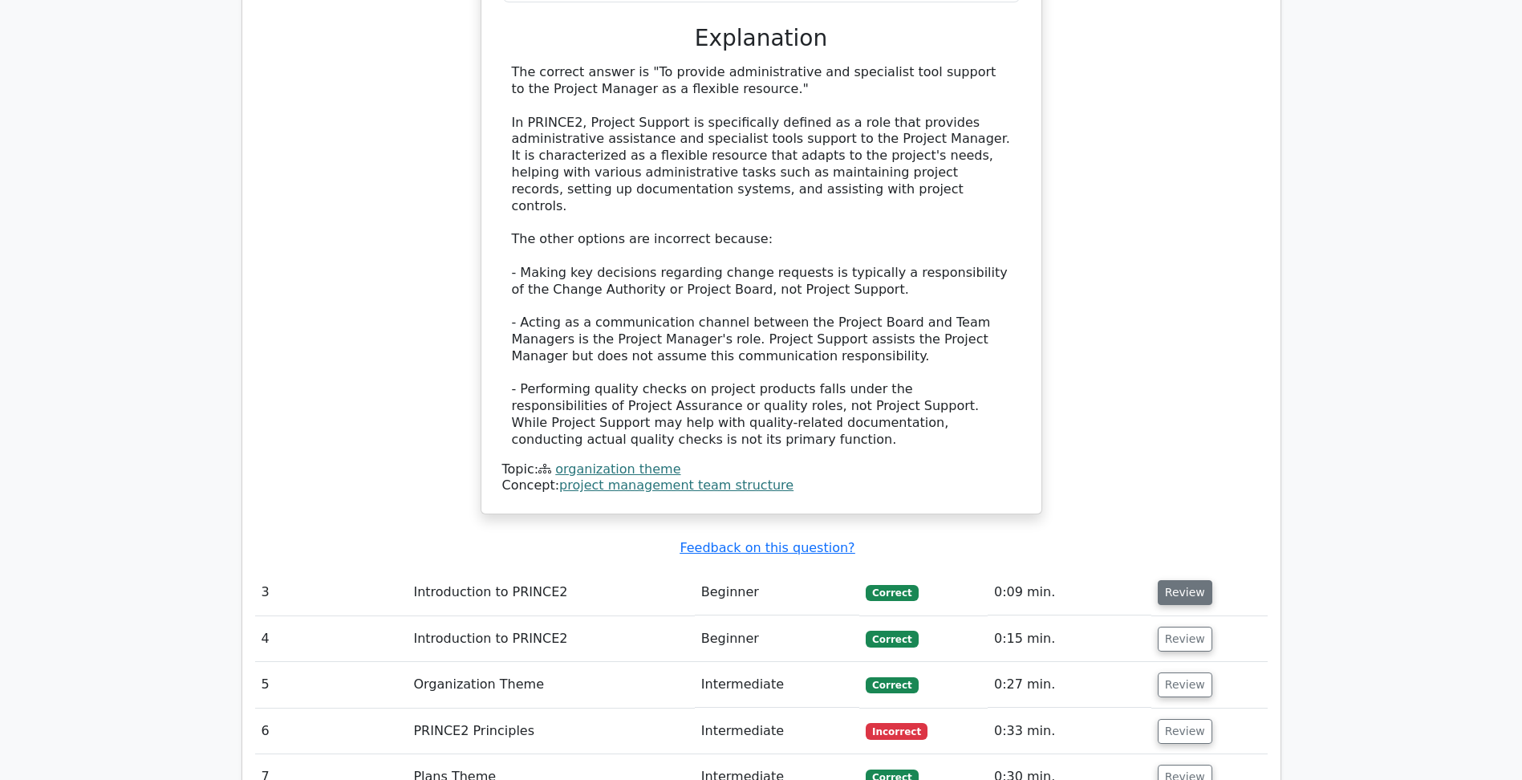
click at [1201, 580] on button "Review" at bounding box center [1185, 592] width 55 height 25
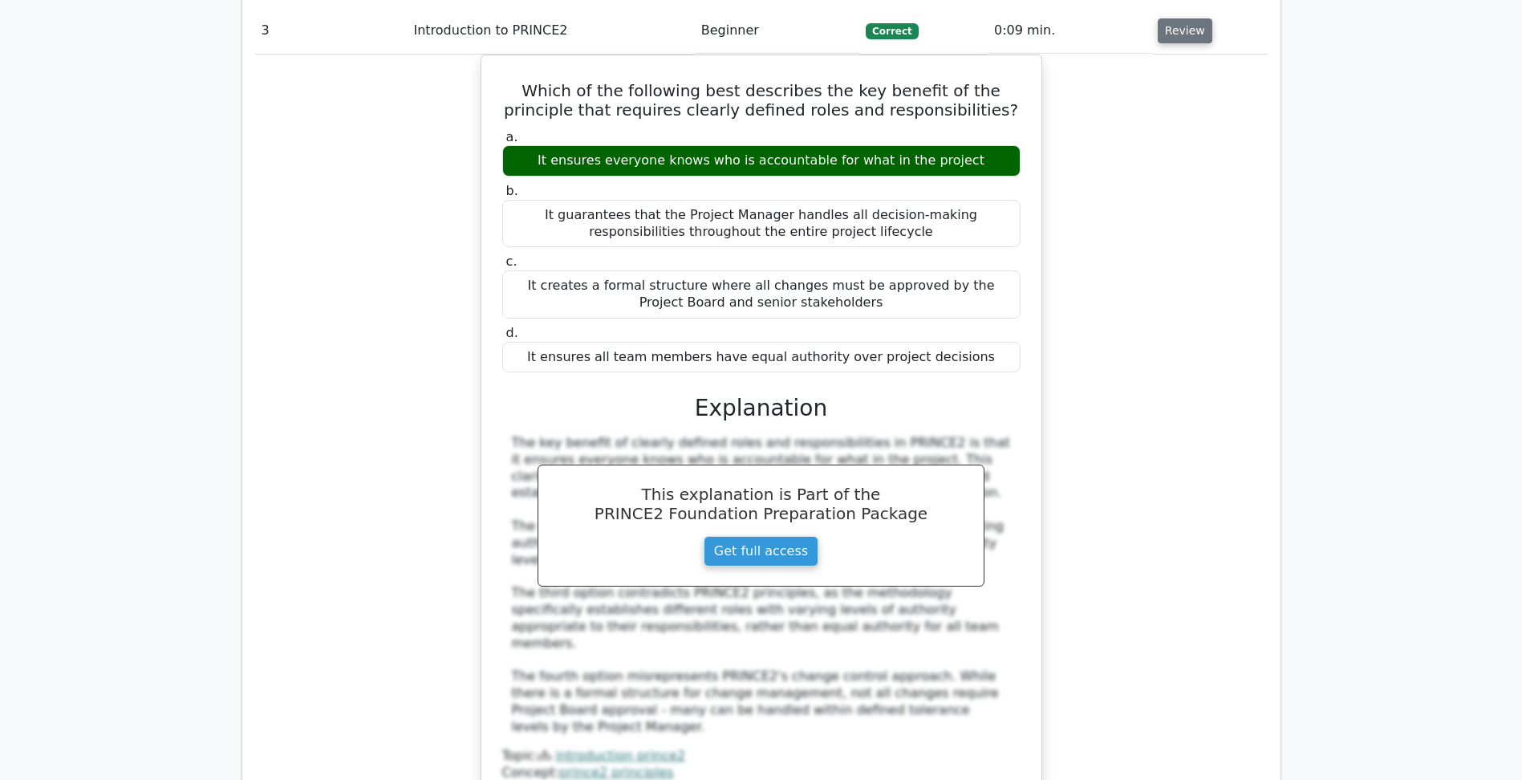
scroll to position [3129, 0]
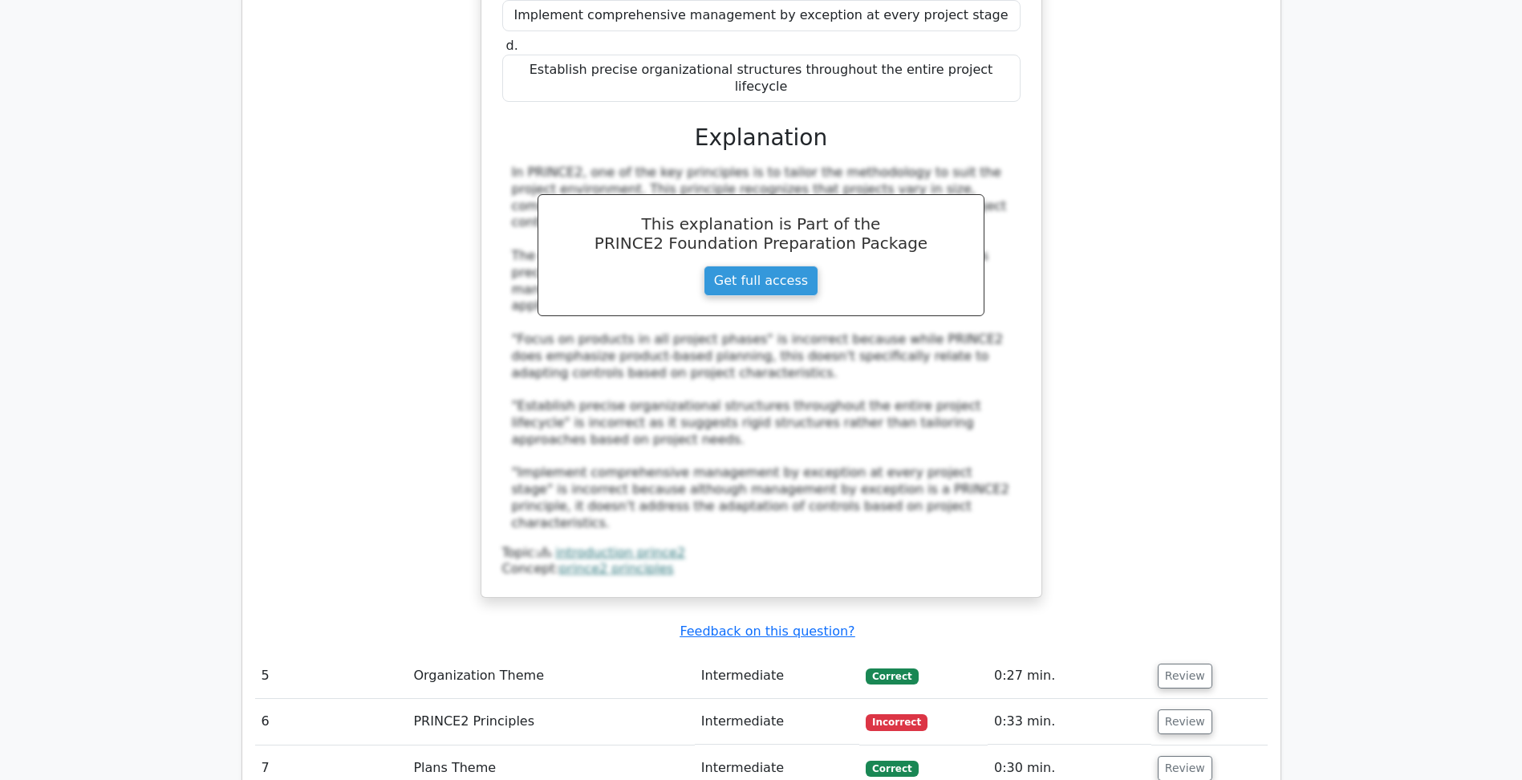
scroll to position [4172, 0]
click at [1183, 662] on button "Review" at bounding box center [1185, 674] width 55 height 25
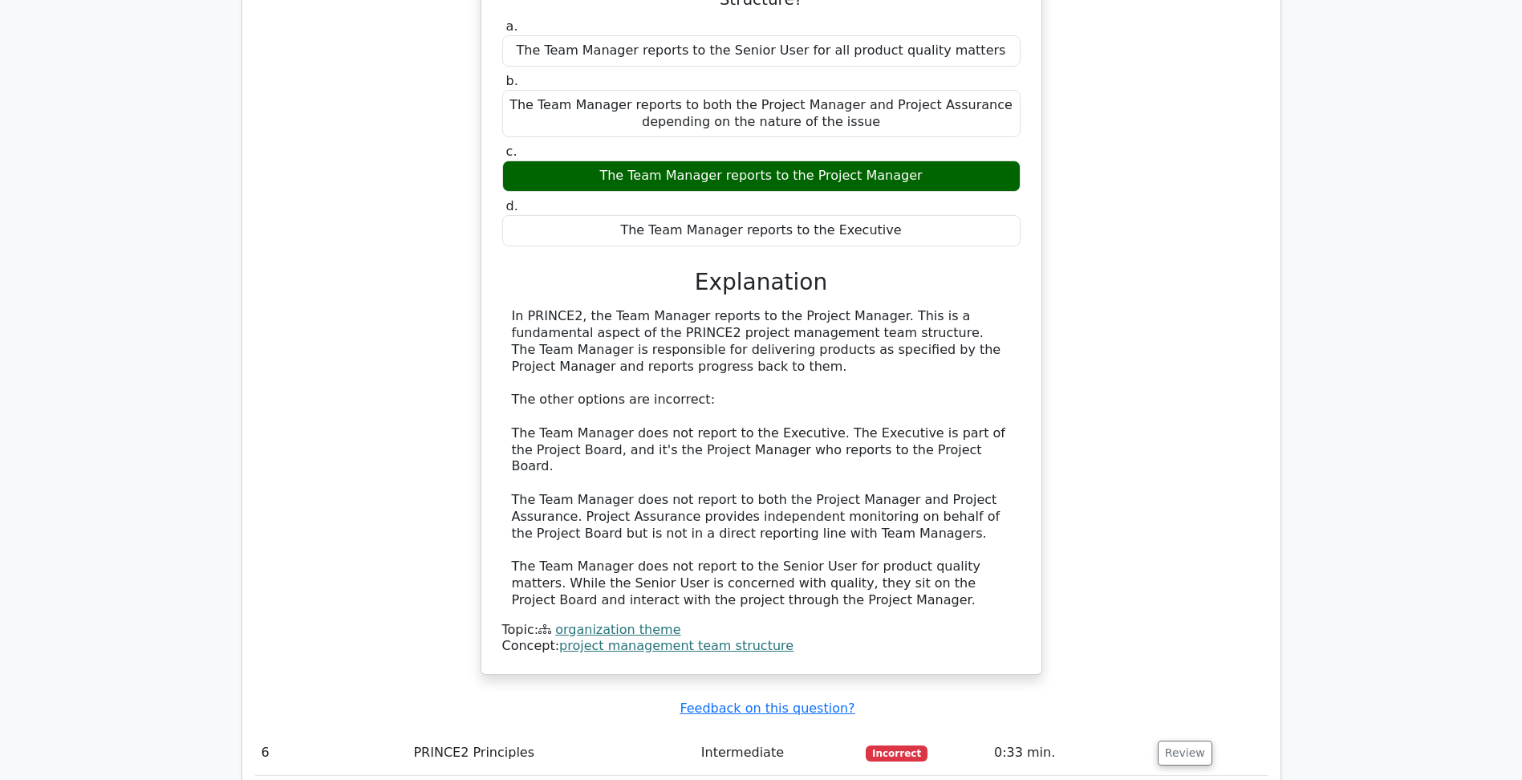
scroll to position [4975, 0]
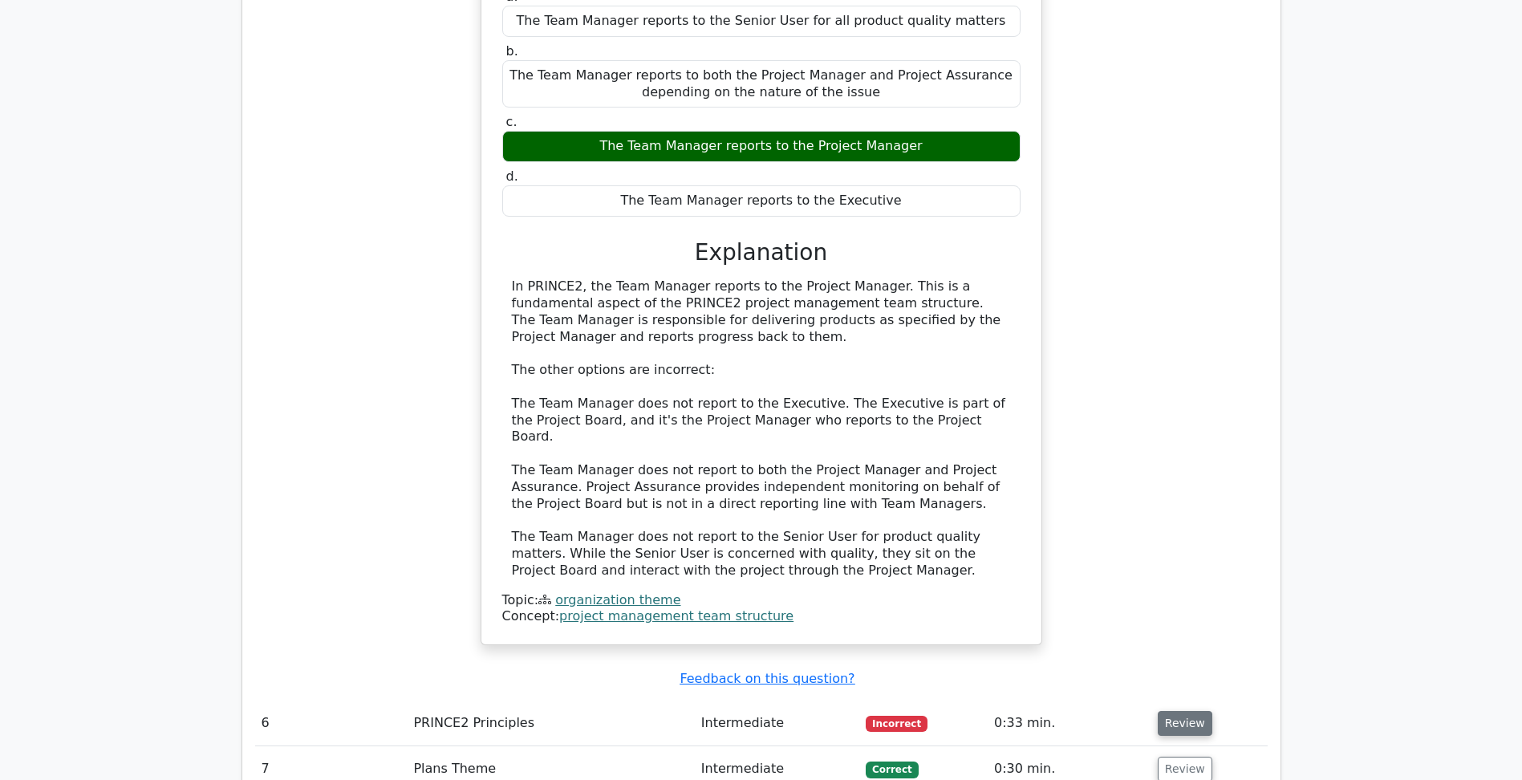
click at [1182, 711] on button "Review" at bounding box center [1185, 723] width 55 height 25
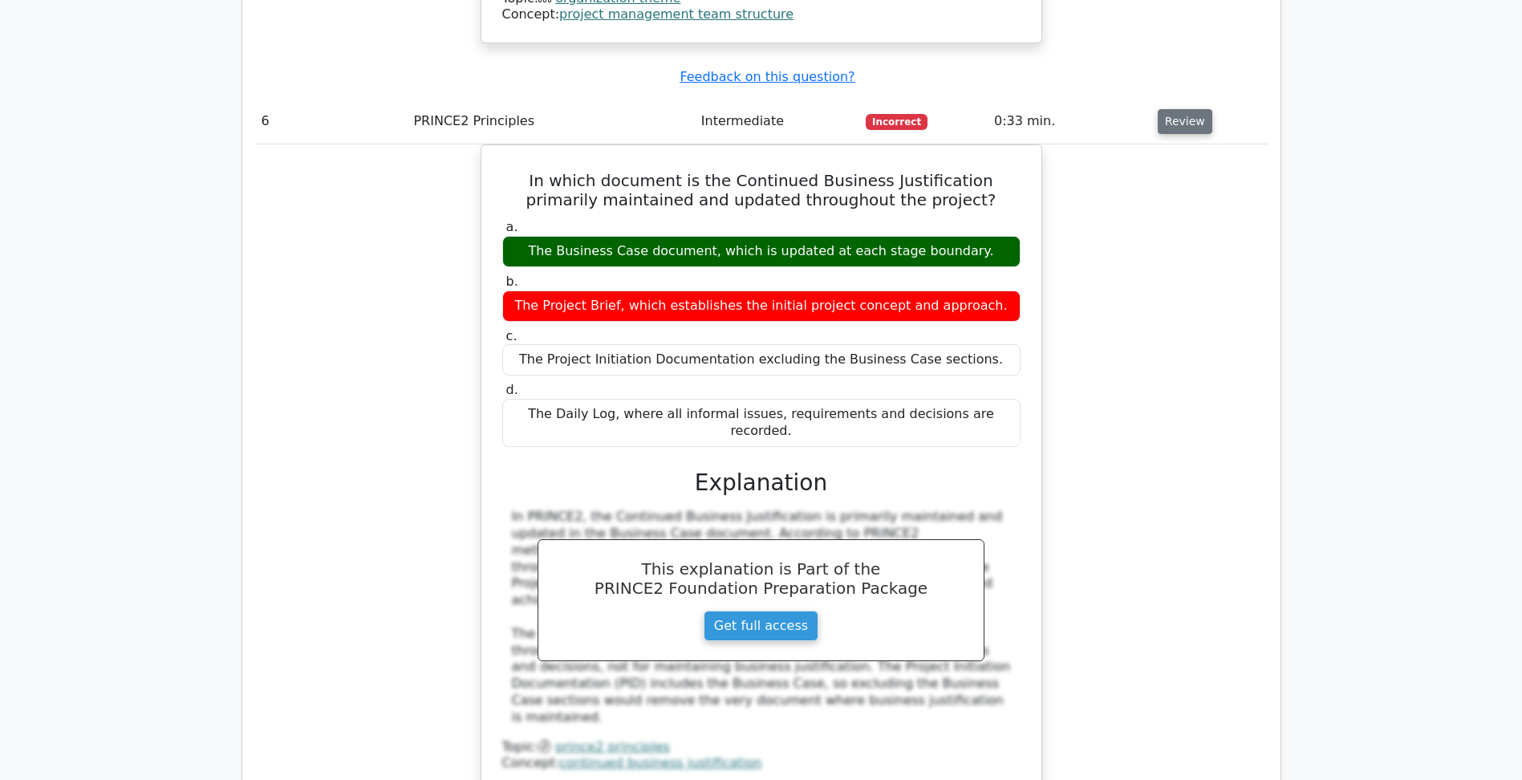
scroll to position [5697, 0]
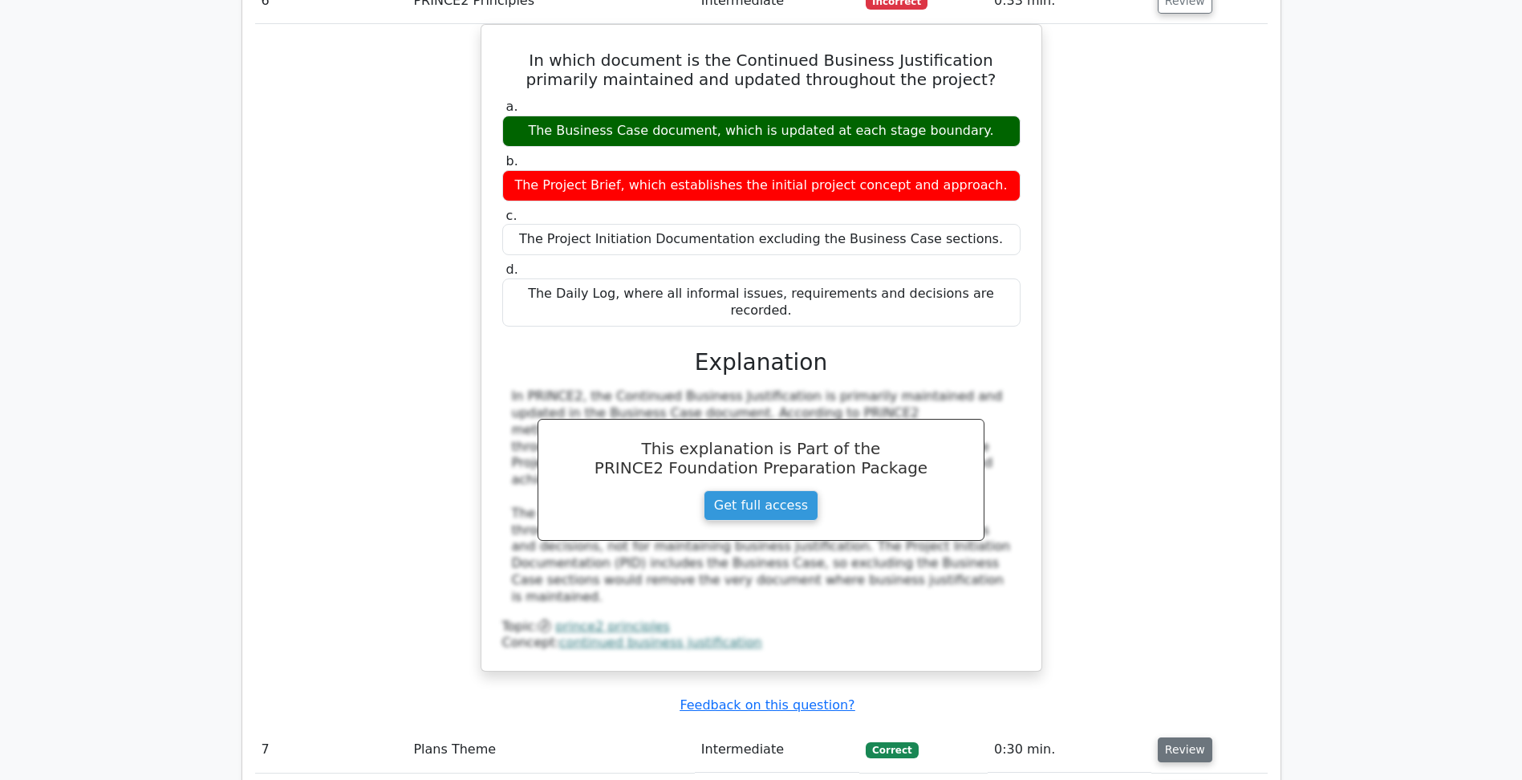
click at [1176, 737] on button "Review" at bounding box center [1185, 749] width 55 height 25
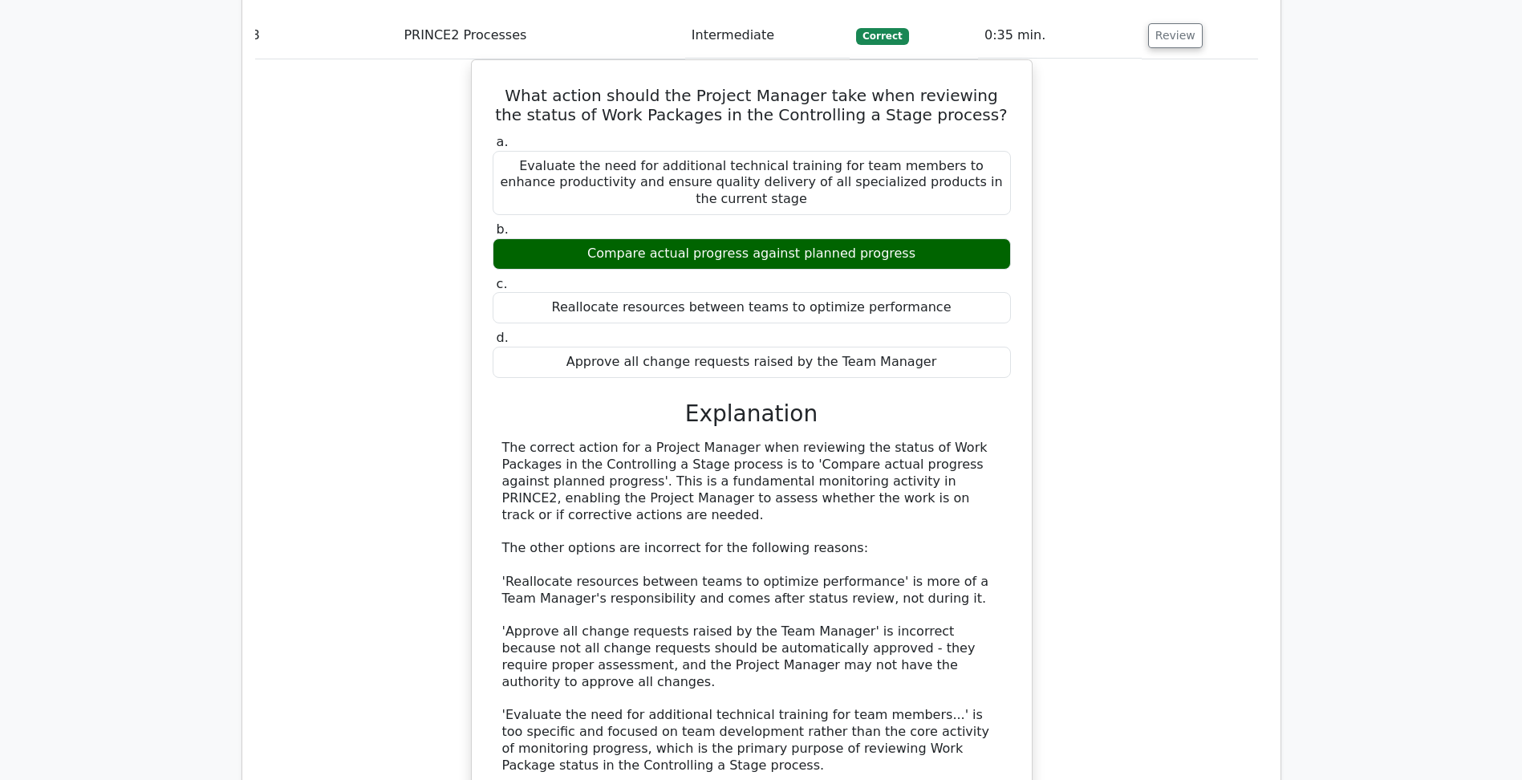
scroll to position [7462, 0]
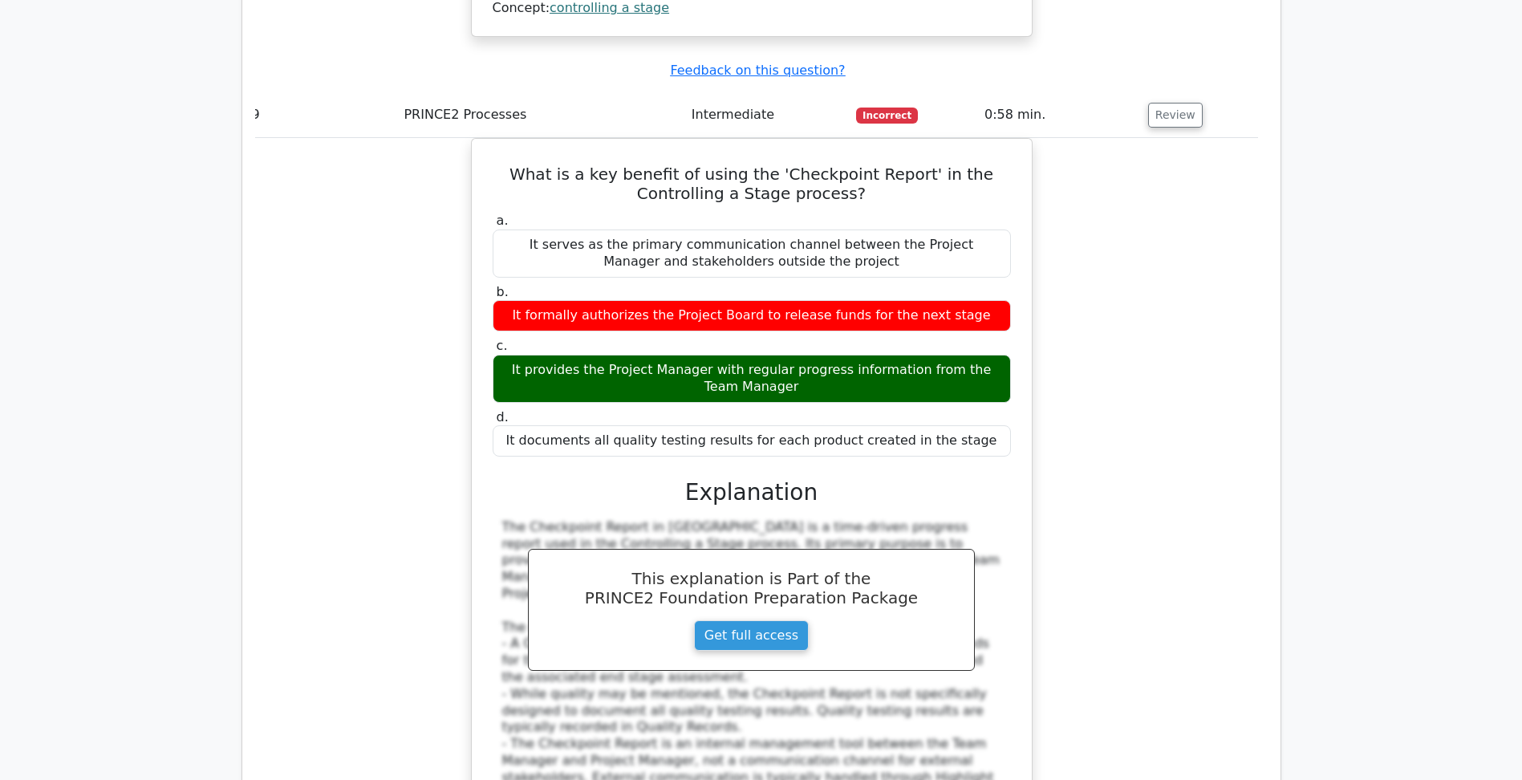
scroll to position [8184, 0]
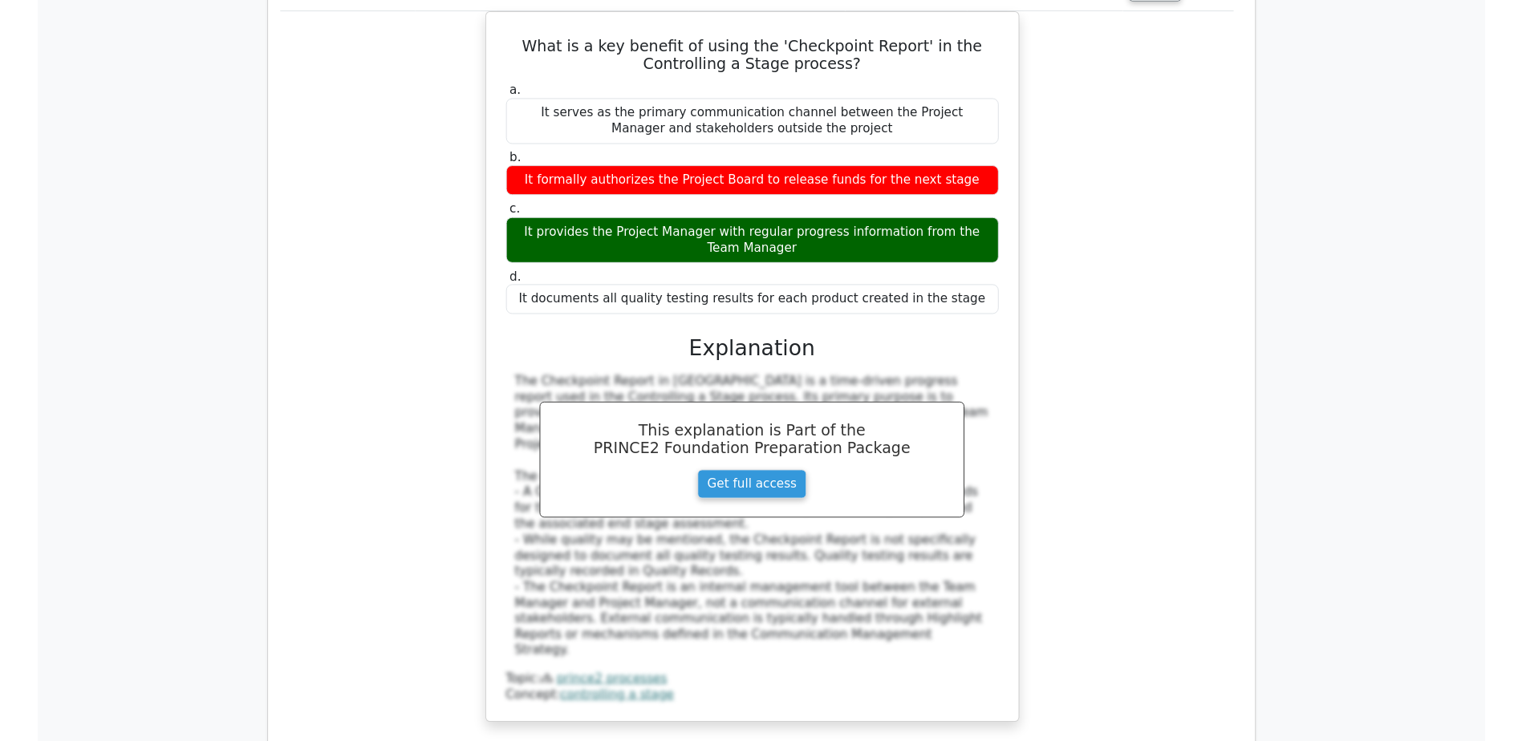
scroll to position [8345, 0]
